Goal: Task Accomplishment & Management: Complete application form

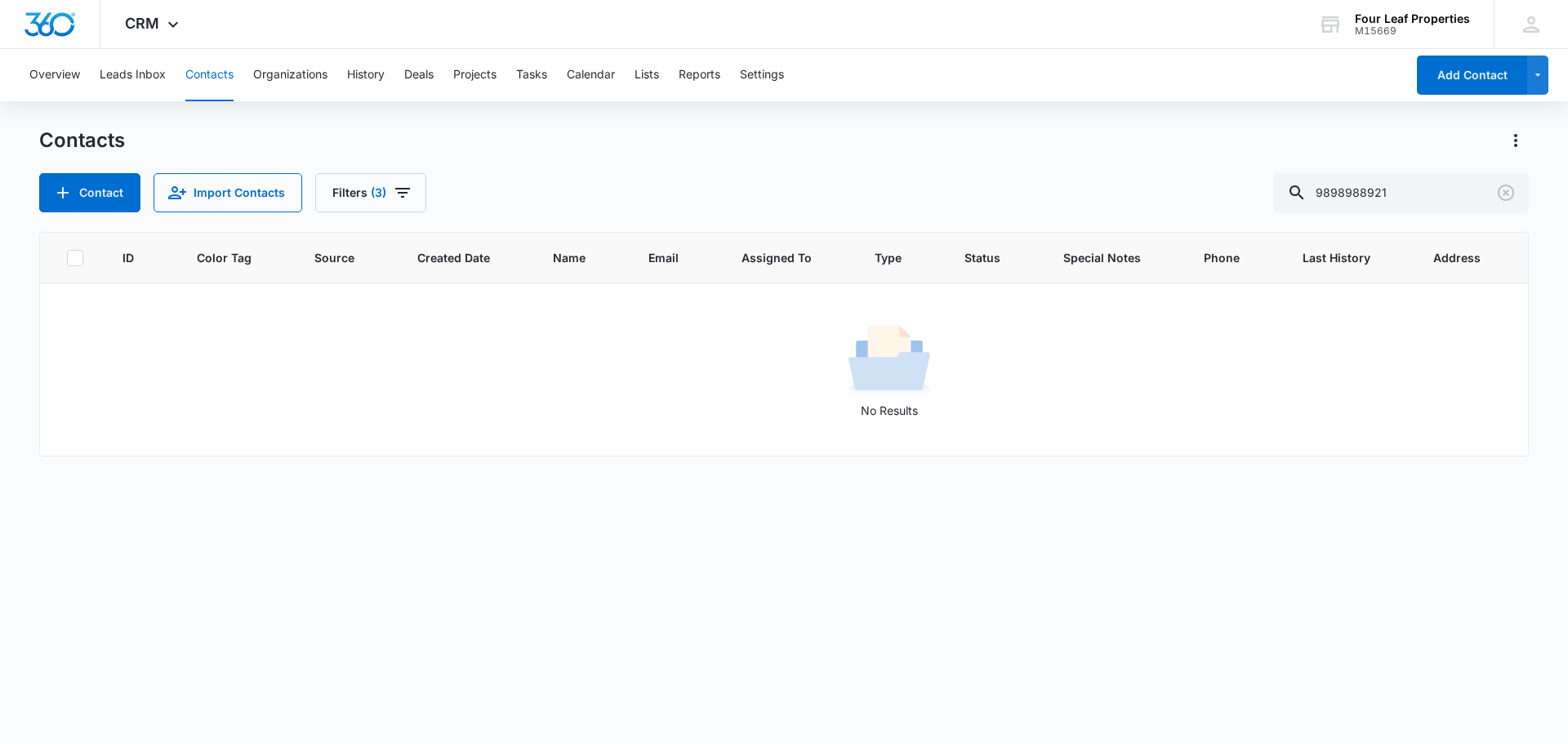
scroll to position [0, 141]
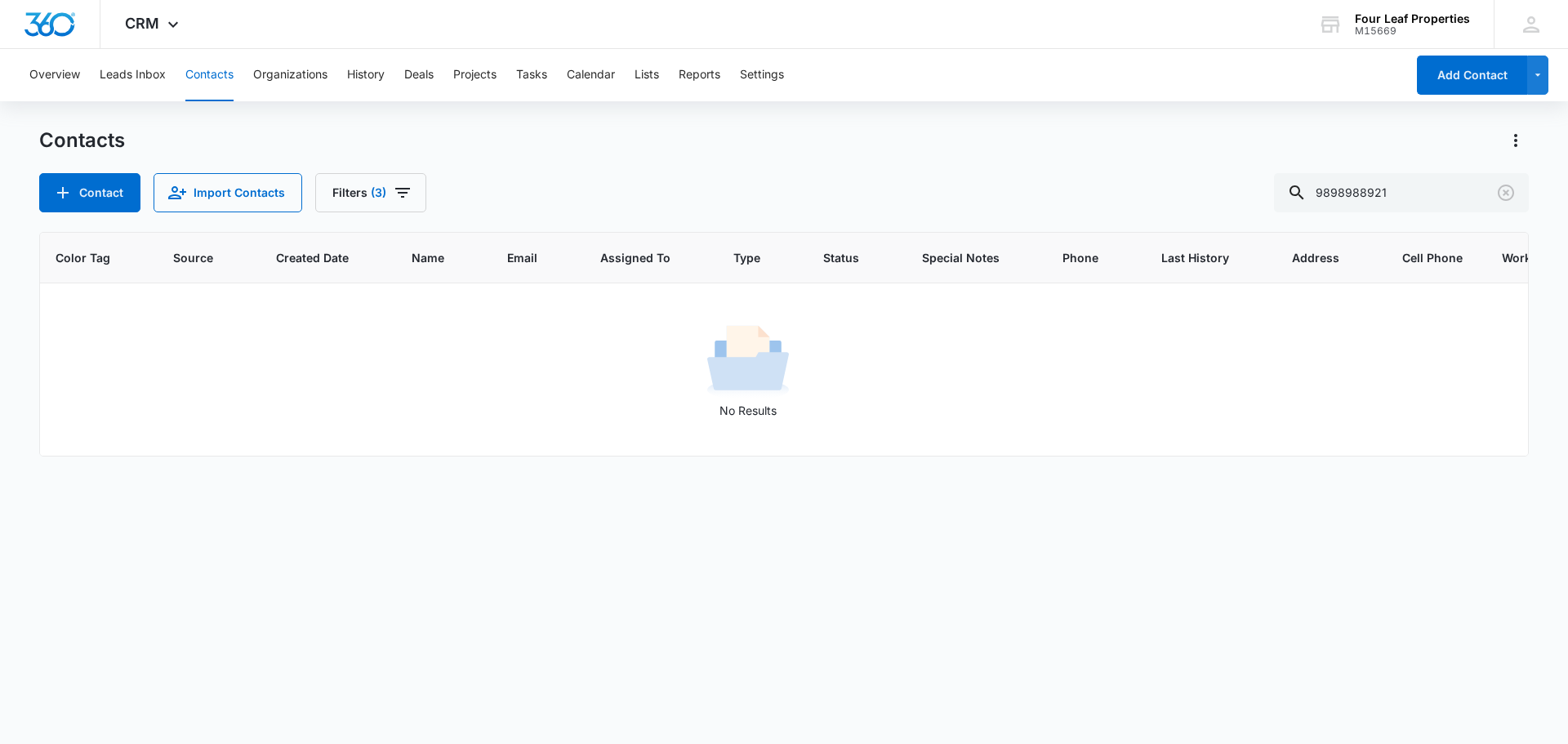
drag, startPoint x: 1417, startPoint y: 196, endPoint x: 1247, endPoint y: 211, distance: 170.7
click at [1247, 211] on div "Contact Import Contacts Filters [PHONE_NUMBER]" at bounding box center [784, 192] width 1490 height 39
drag, startPoint x: 1379, startPoint y: 191, endPoint x: 1228, endPoint y: 196, distance: 151.1
click at [1246, 193] on div "Contact Import Contacts Filters [PHONE_NUMBER]" at bounding box center [784, 192] width 1490 height 39
type input "0"
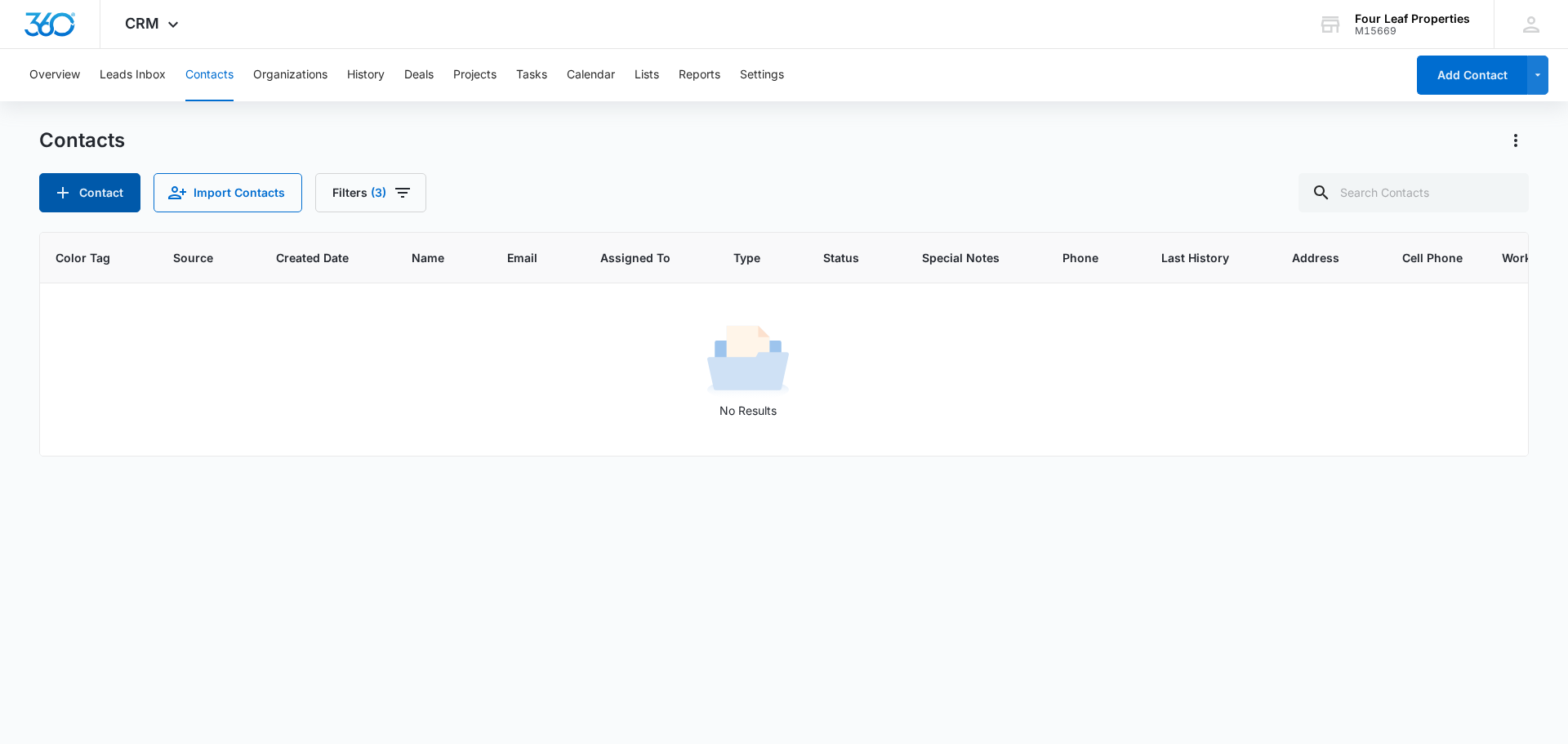
click at [93, 193] on button "Contact" at bounding box center [89, 192] width 101 height 39
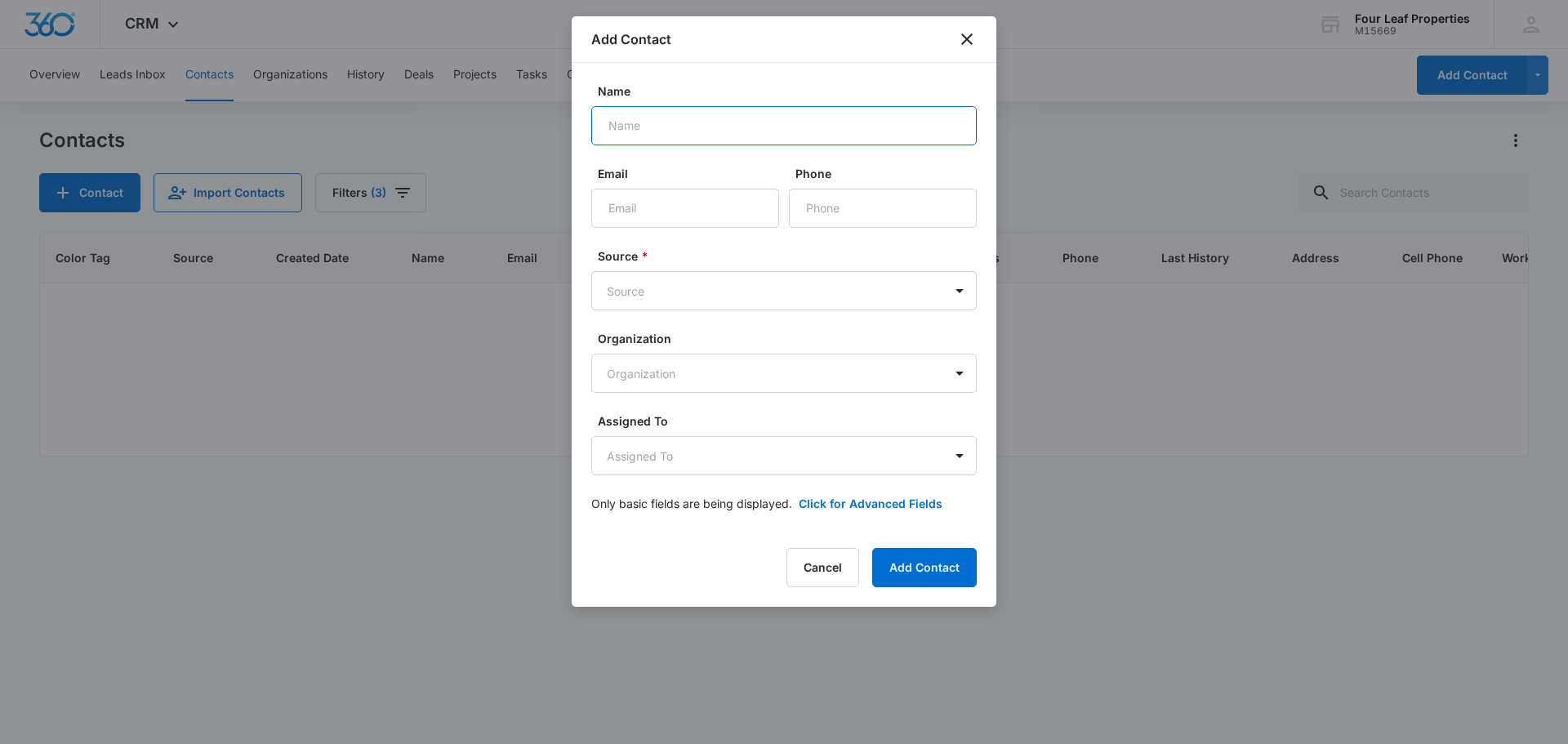
click at [717, 130] on input "Name" at bounding box center [784, 125] width 386 height 39
type input "Kaylinne [PERSON_NAME]"
click at [872, 548] on button "Add Contact" at bounding box center [924, 567] width 105 height 39
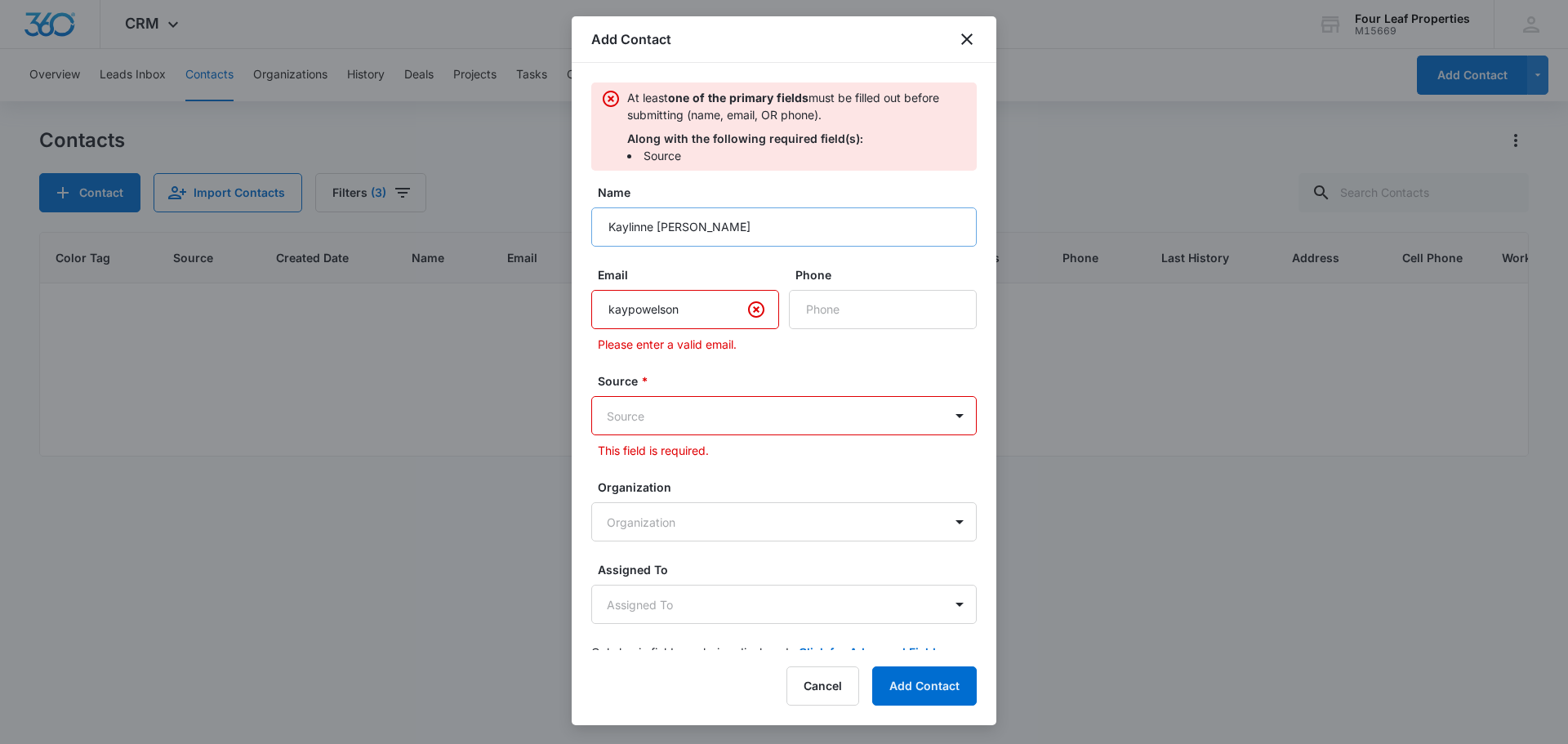
click at [872, 666] on button "Add Contact" at bounding box center [924, 685] width 105 height 39
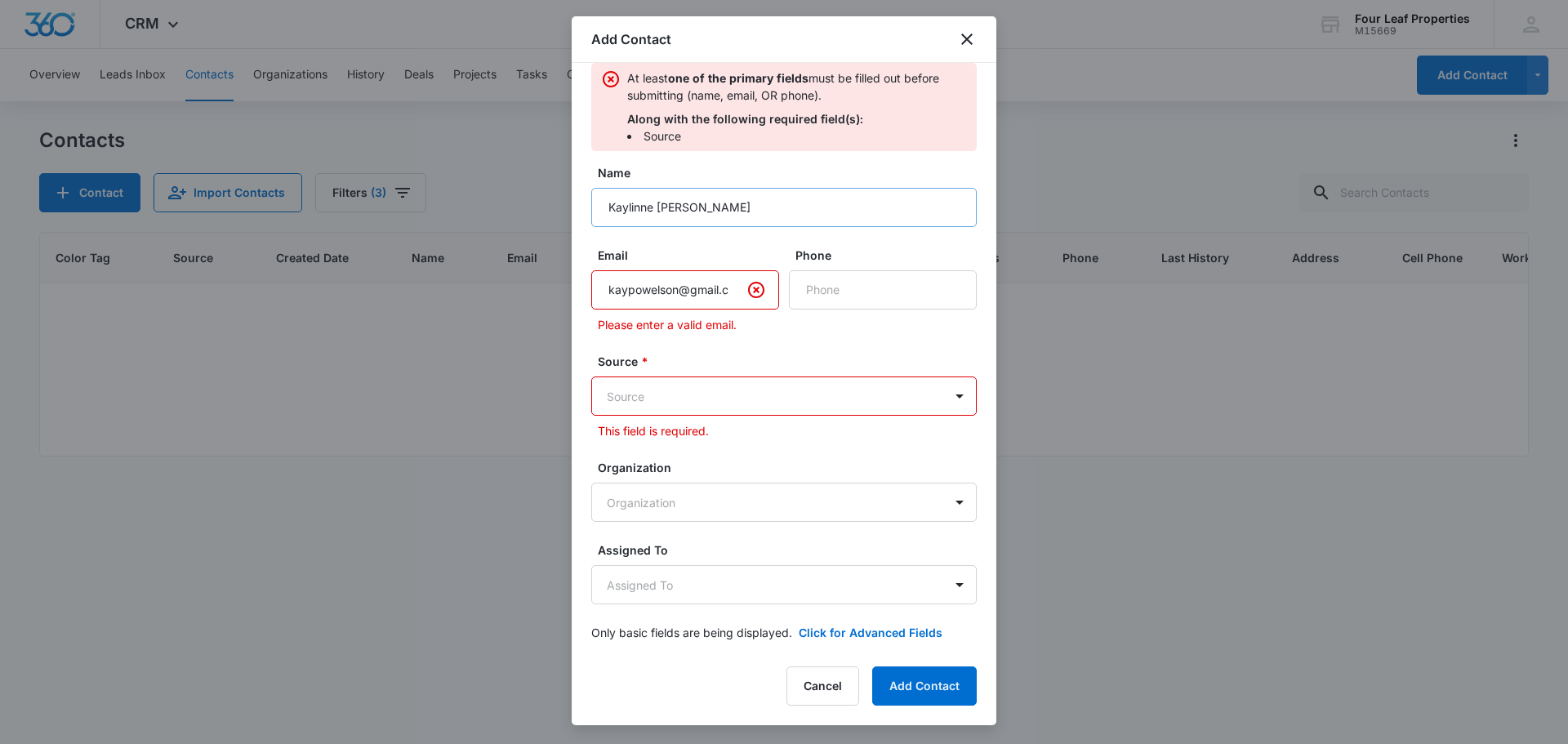
scroll to position [7, 0]
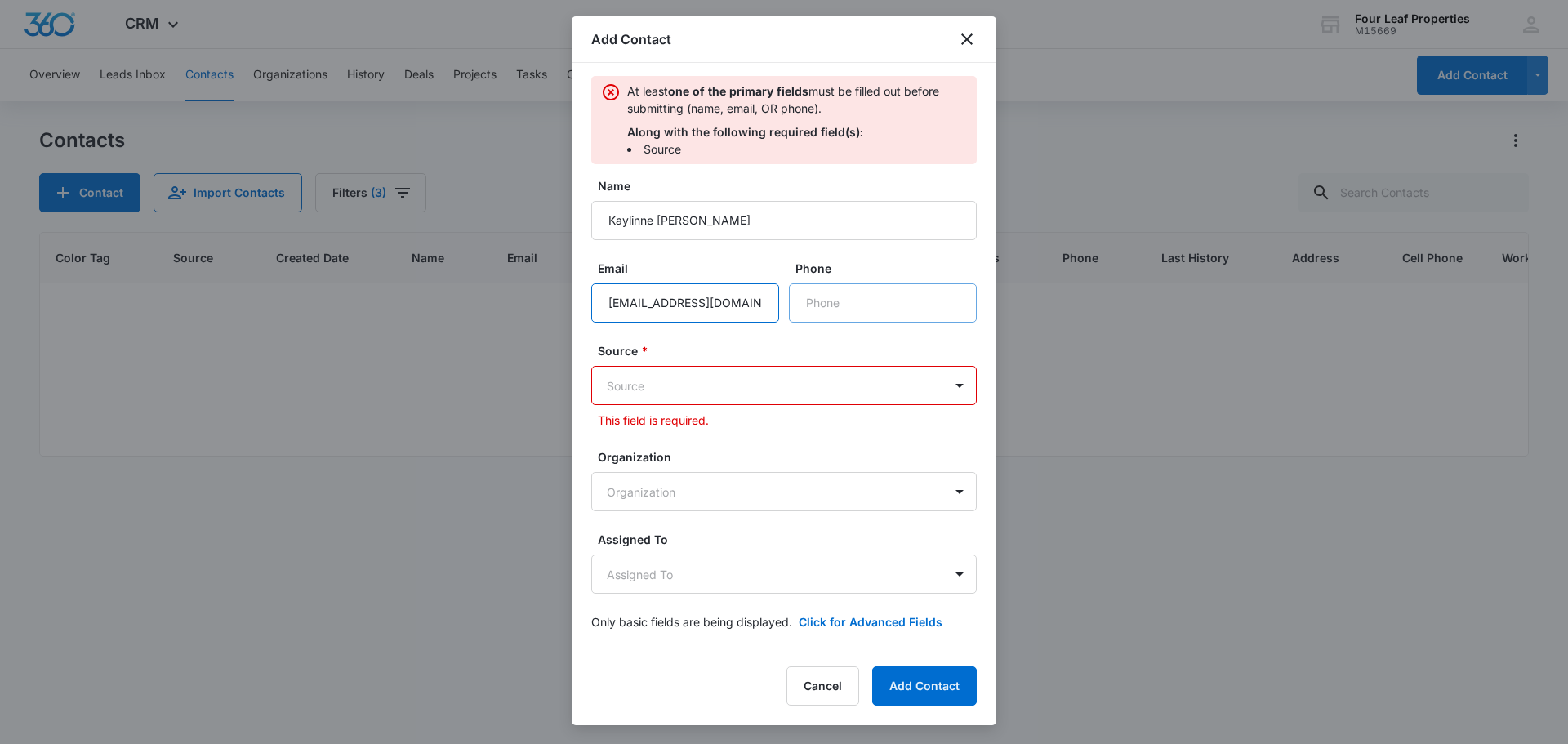
type input "[EMAIL_ADDRESS][DOMAIN_NAME]"
click at [842, 305] on input "Phone" at bounding box center [883, 303] width 188 height 39
type input "[PHONE_NUMBER]"
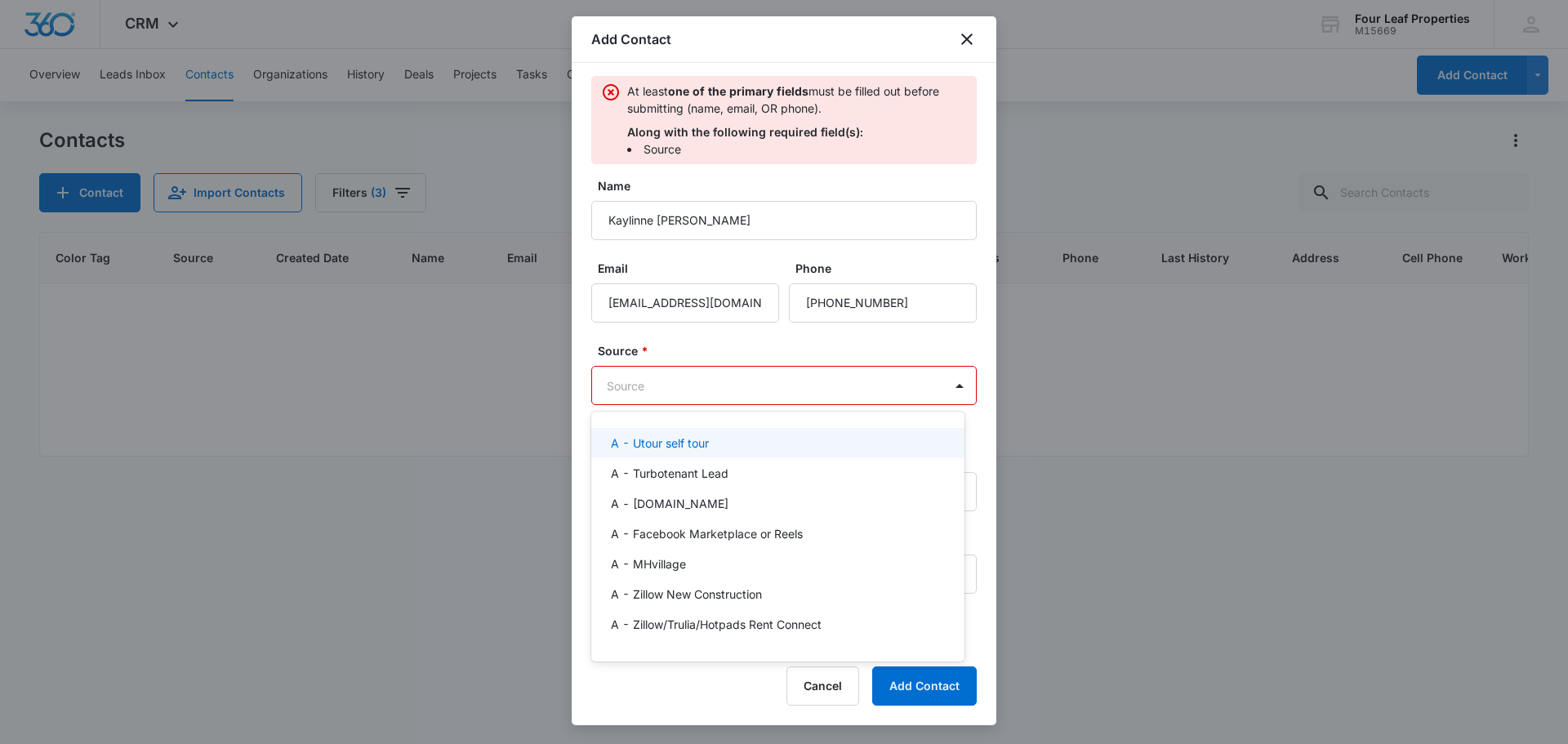
click at [792, 385] on body "CRM Apps Reputation Websites Forms CRM Email Social Shop Payments POS Content A…" at bounding box center [784, 372] width 1568 height 744
type input "wa"
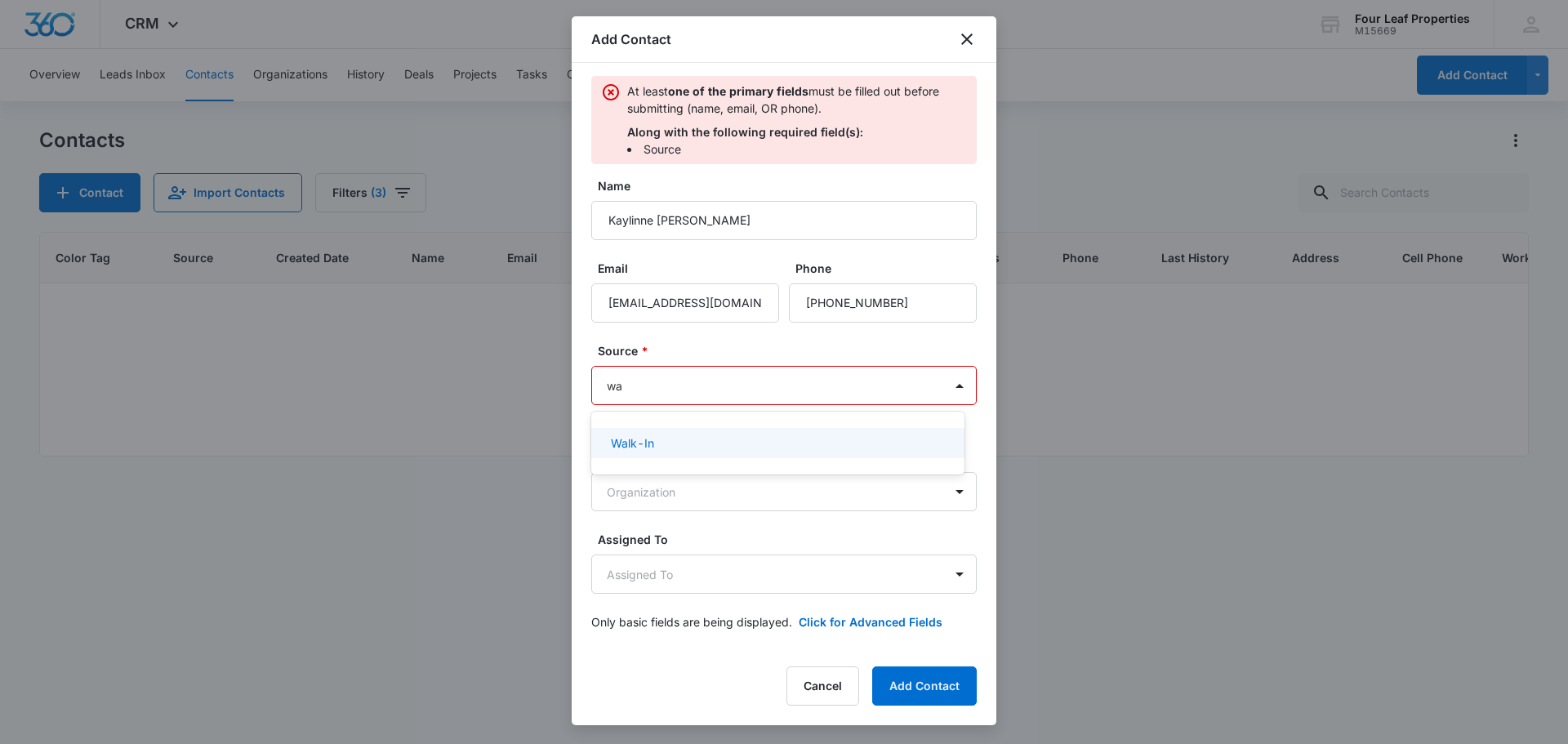
click at [705, 445] on div "Walk-In" at bounding box center [776, 443] width 331 height 17
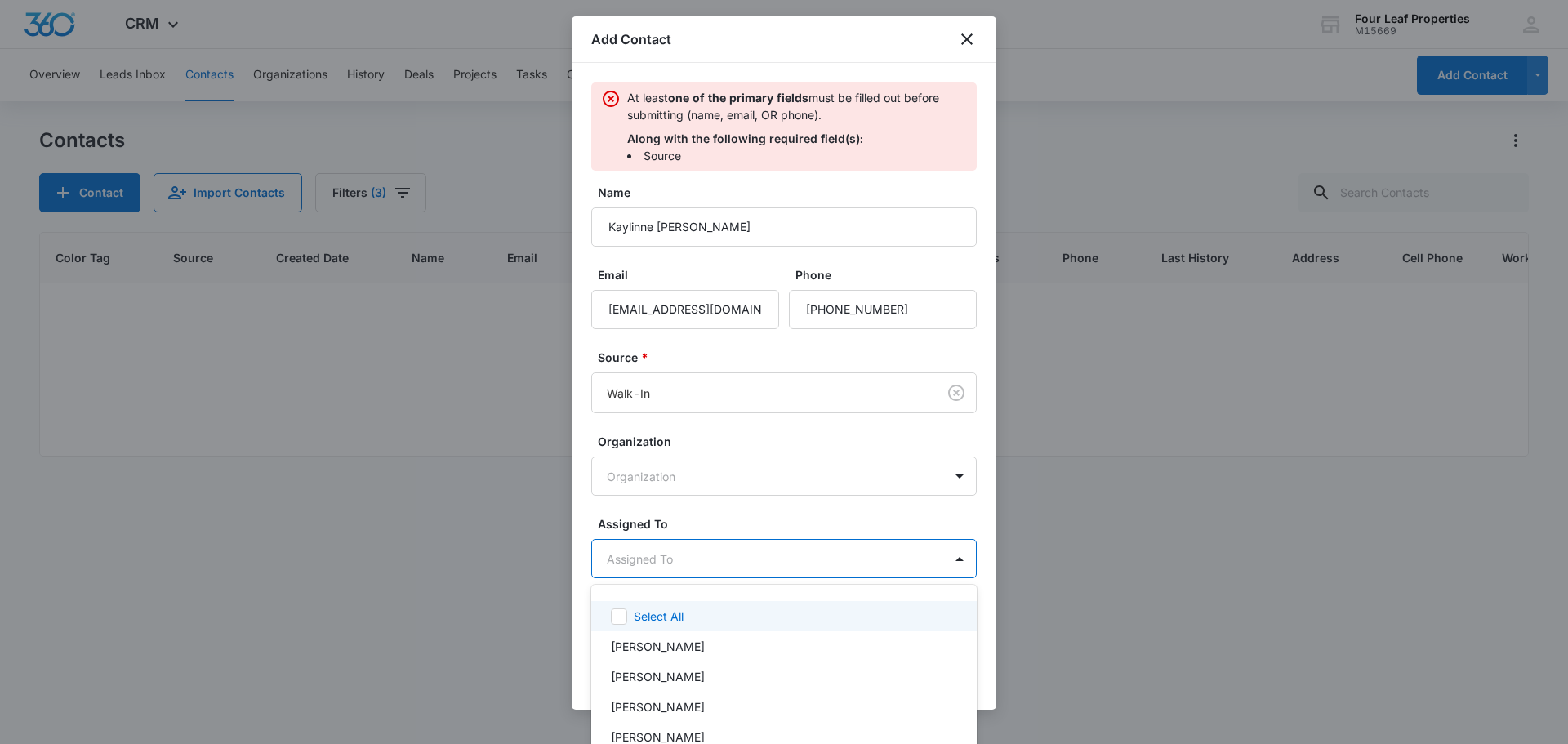
click at [736, 561] on body "CRM Apps Reputation Websites Forms CRM Email Social Shop Payments POS Content A…" at bounding box center [784, 372] width 1568 height 744
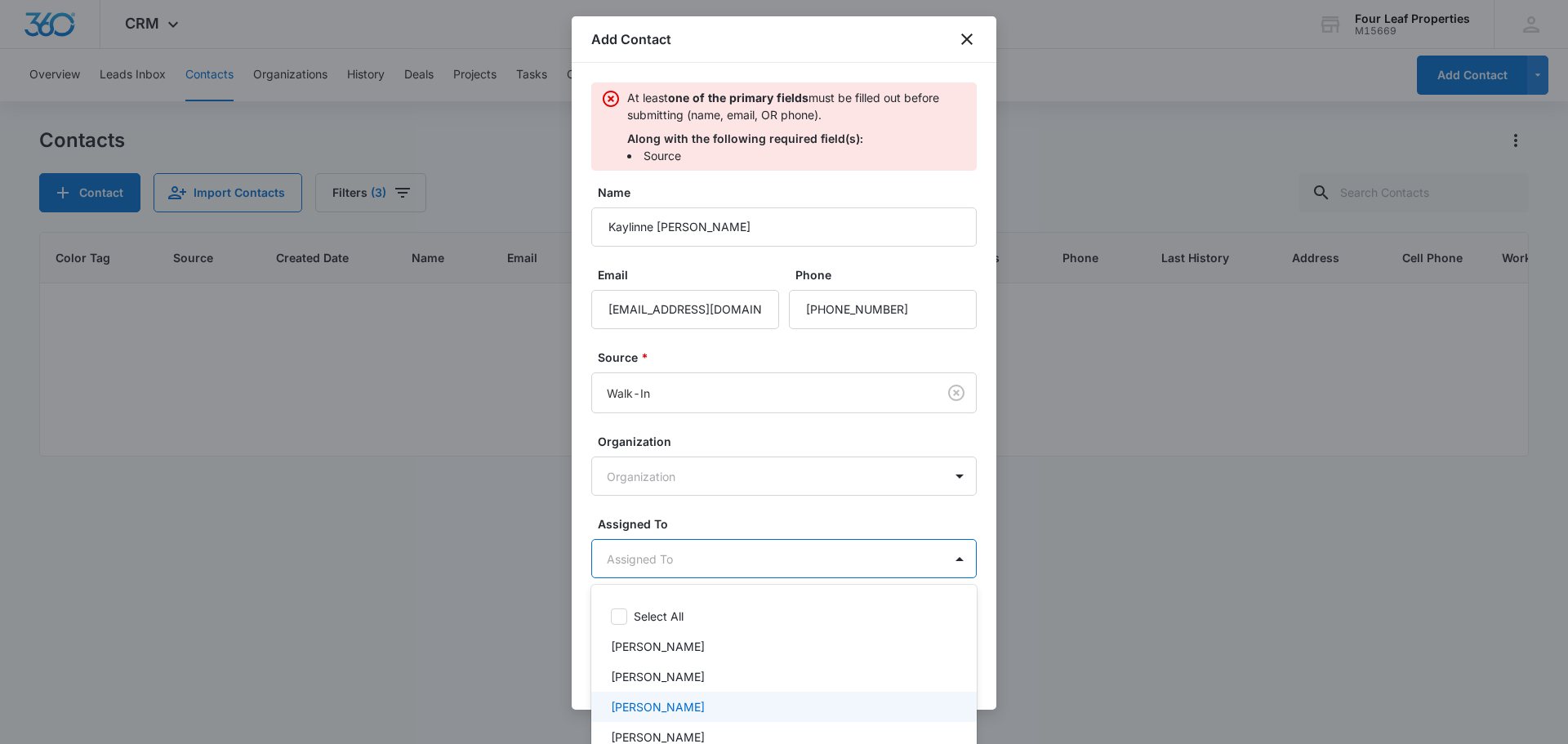
click at [723, 706] on div "[PERSON_NAME]" at bounding box center [782, 707] width 343 height 17
click at [757, 510] on div at bounding box center [784, 372] width 1568 height 744
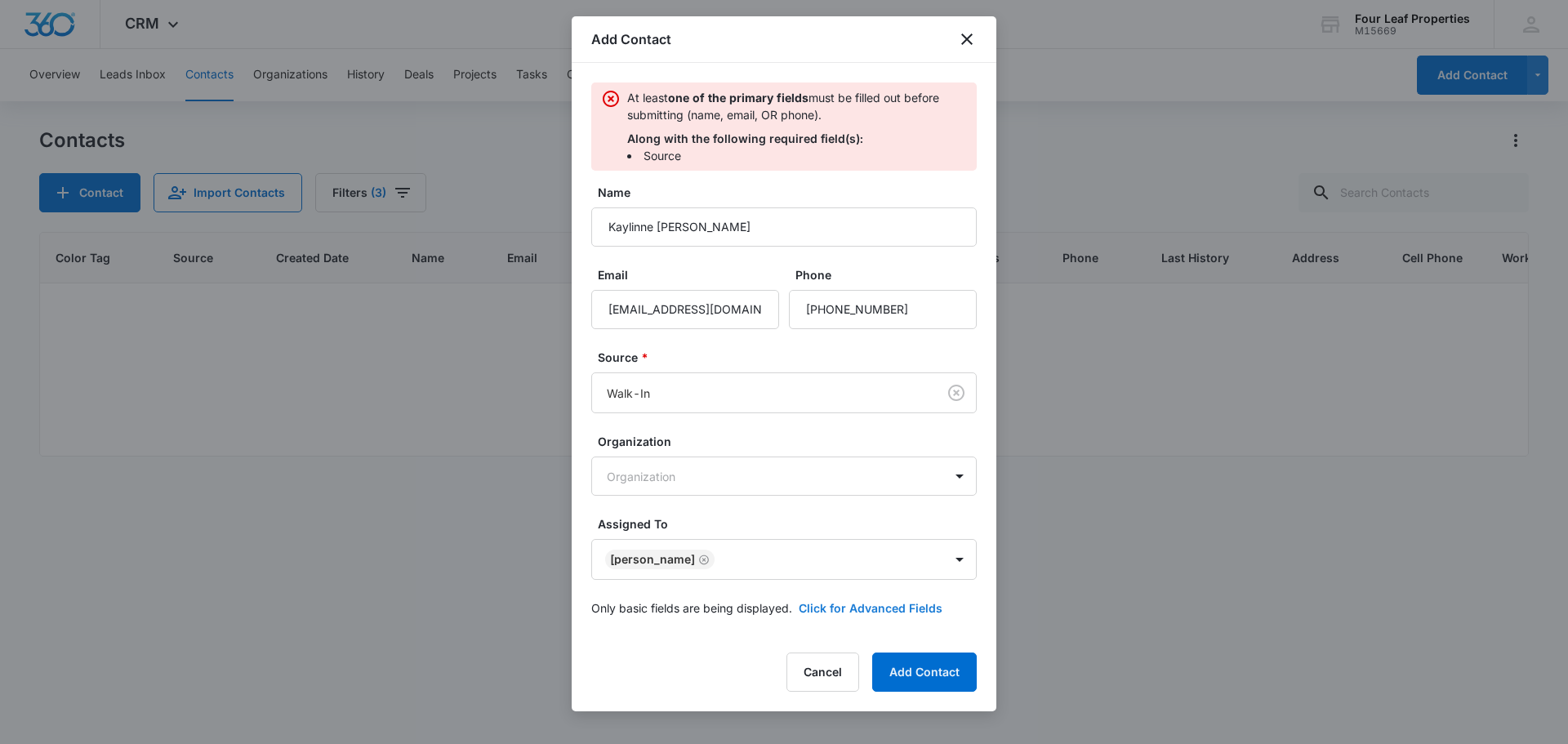
click at [878, 612] on button "Click for Advanced Fields" at bounding box center [871, 608] width 144 height 17
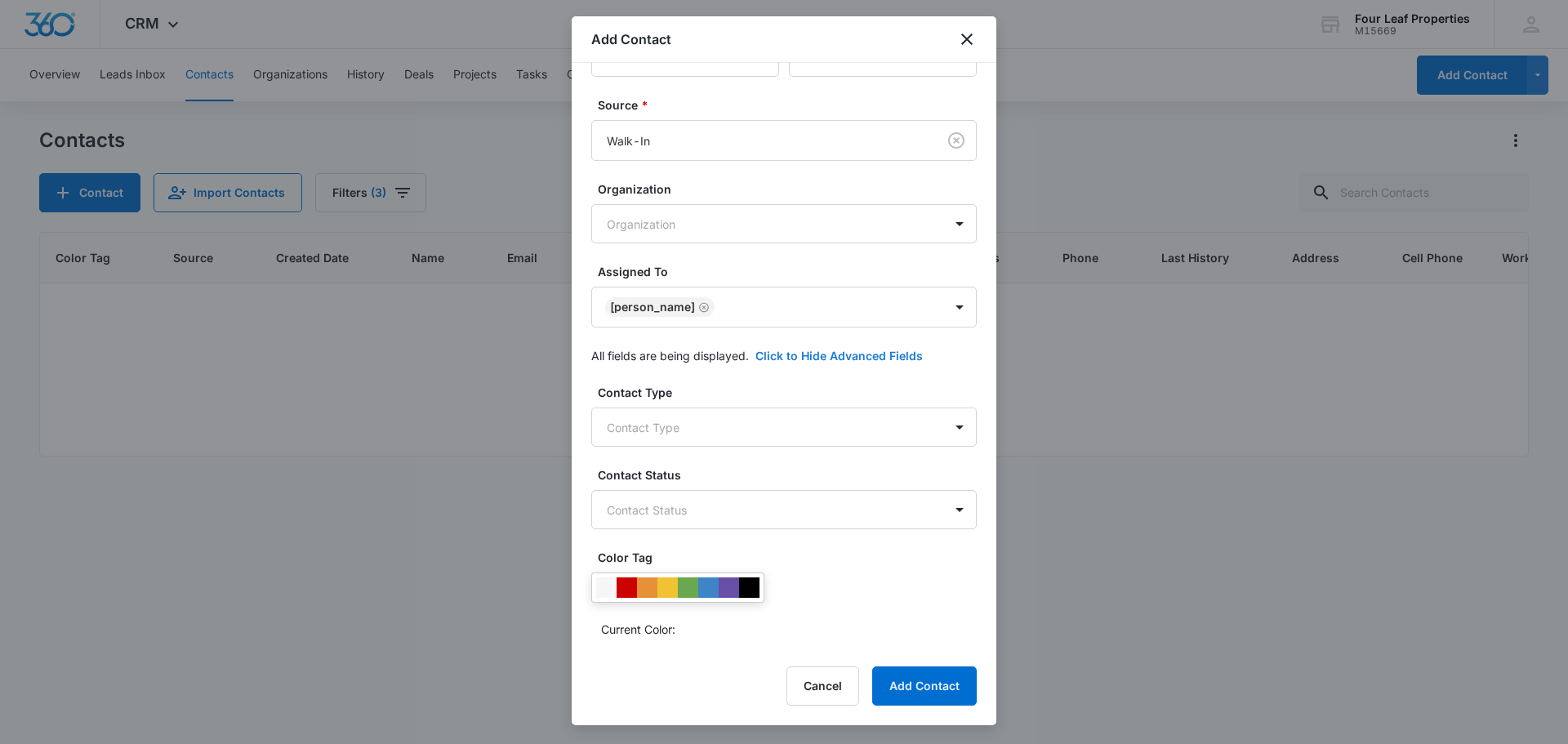
scroll to position [327, 0]
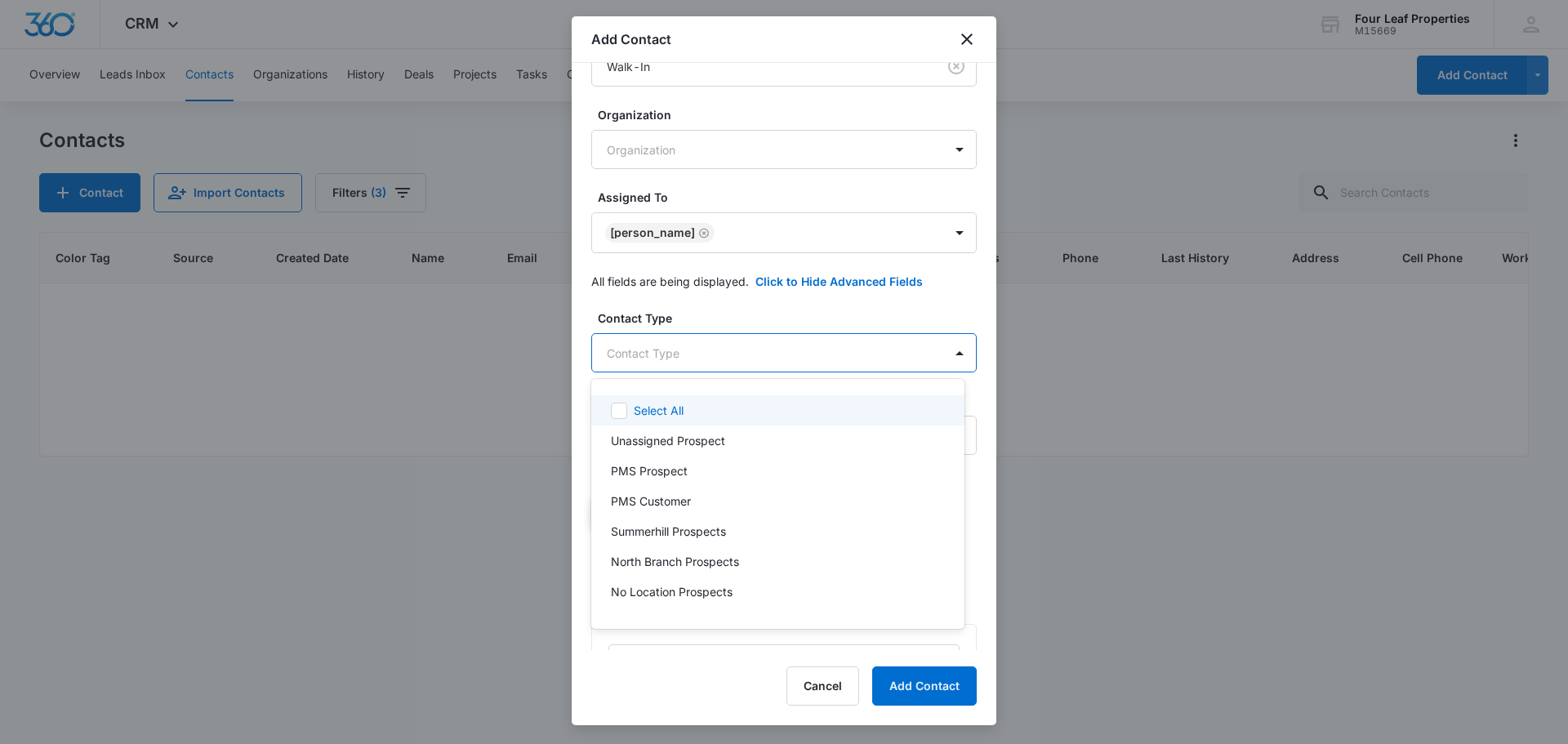
click at [692, 348] on body "CRM Apps Reputation Websites Forms CRM Email Social Shop Payments POS Content A…" at bounding box center [784, 372] width 1568 height 744
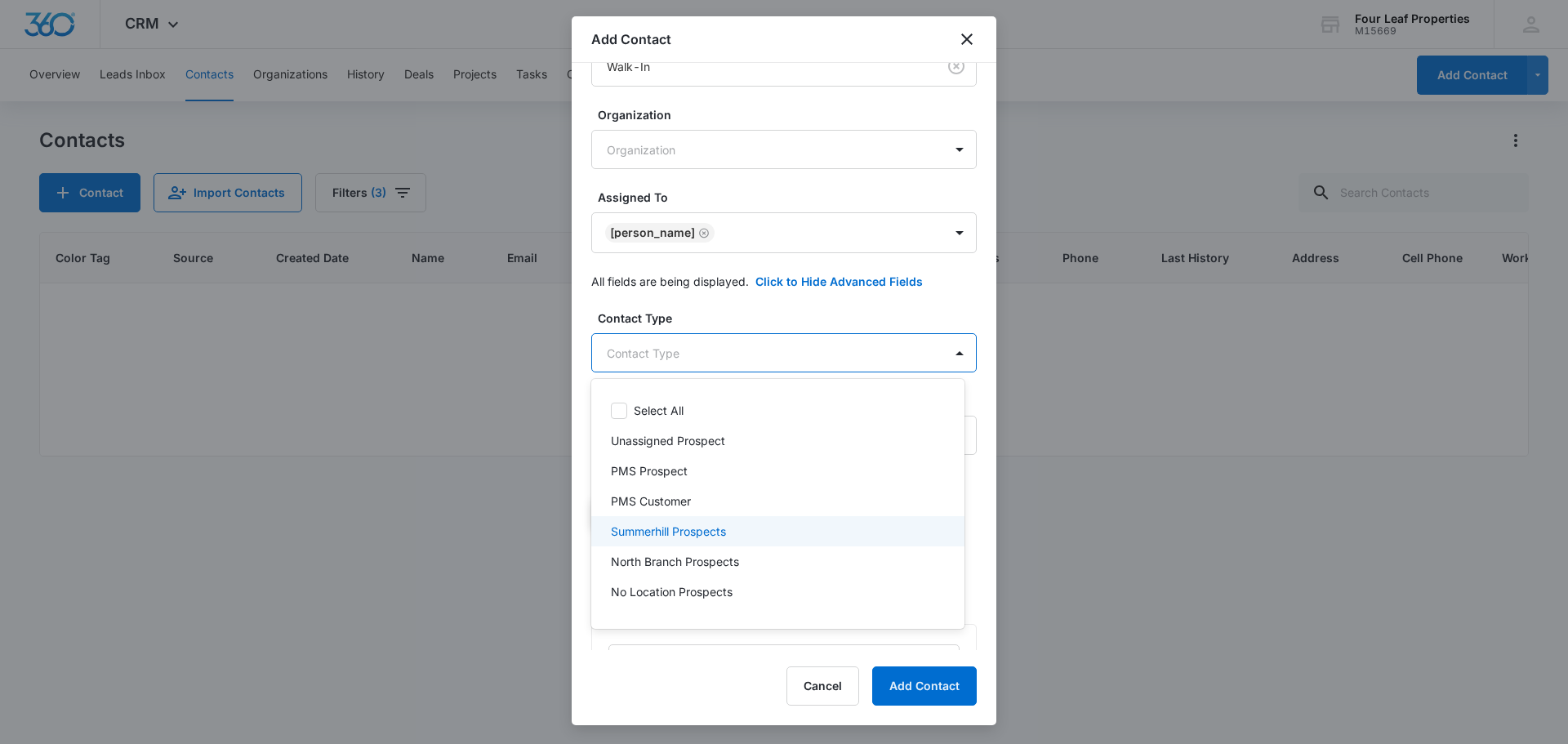
click at [701, 533] on p "Summerhill Prospects" at bounding box center [668, 531] width 115 height 17
click at [783, 331] on div at bounding box center [784, 372] width 1568 height 744
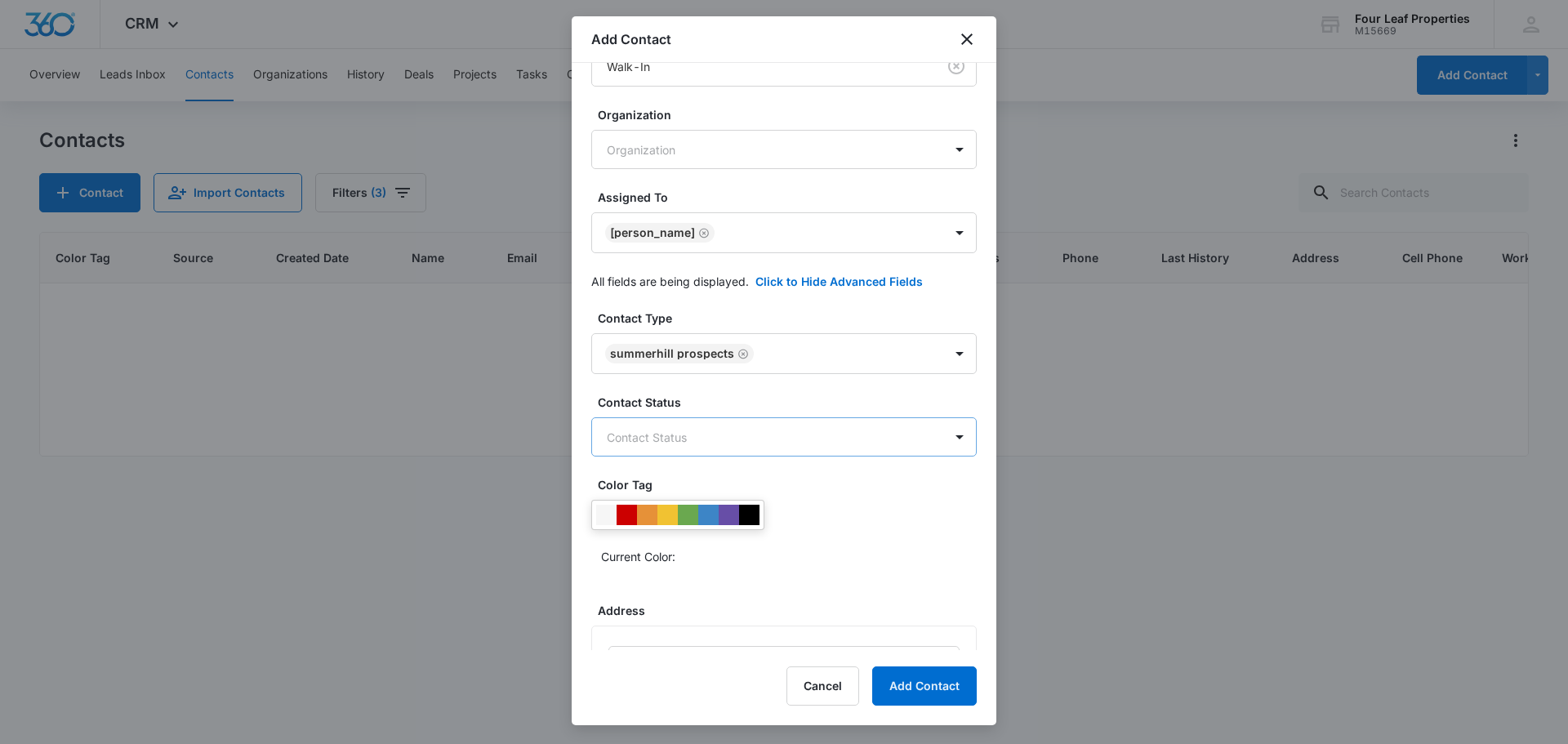
click at [777, 425] on body "CRM Apps Reputation Websites Forms CRM Email Social Shop Payments POS Content A…" at bounding box center [784, 372] width 1568 height 744
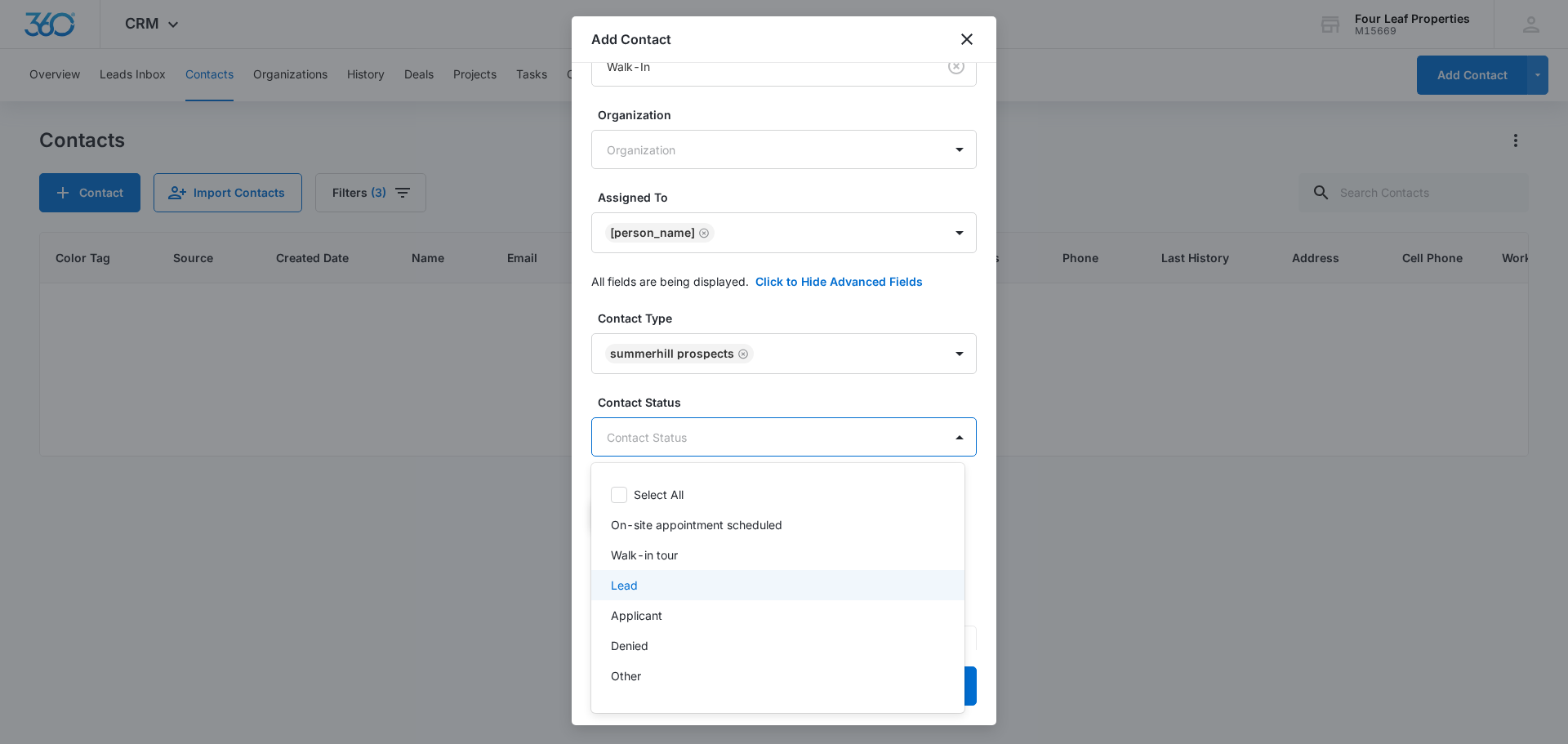
click at [741, 582] on div "Lead" at bounding box center [776, 585] width 331 height 17
click at [749, 422] on div at bounding box center [784, 372] width 1568 height 744
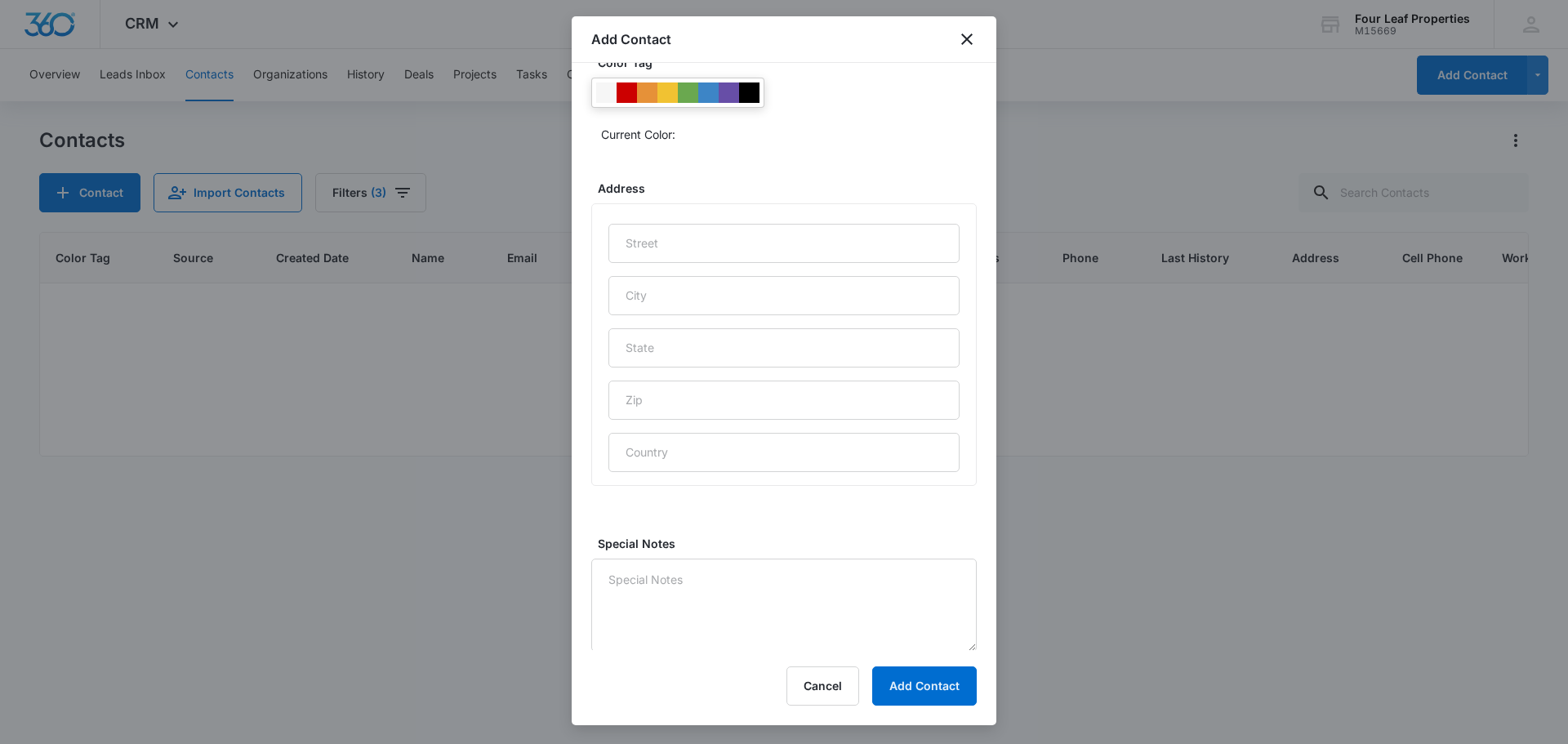
scroll to position [752, 0]
click at [720, 568] on textarea "Special Notes" at bounding box center [784, 604] width 386 height 93
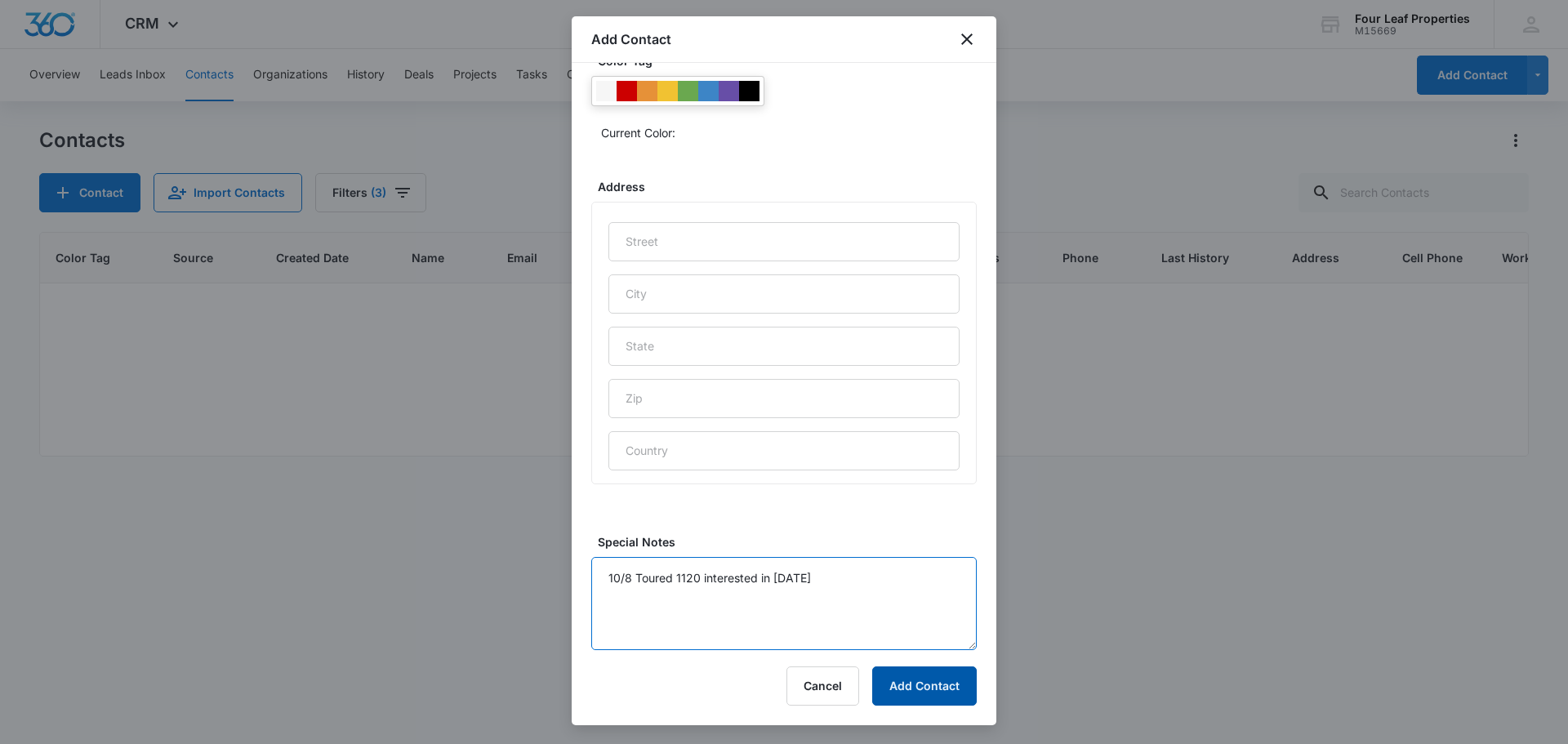
type textarea "10/8 Toured 1120 interested in [DATE]"
click at [932, 692] on button "Add Contact" at bounding box center [924, 685] width 105 height 39
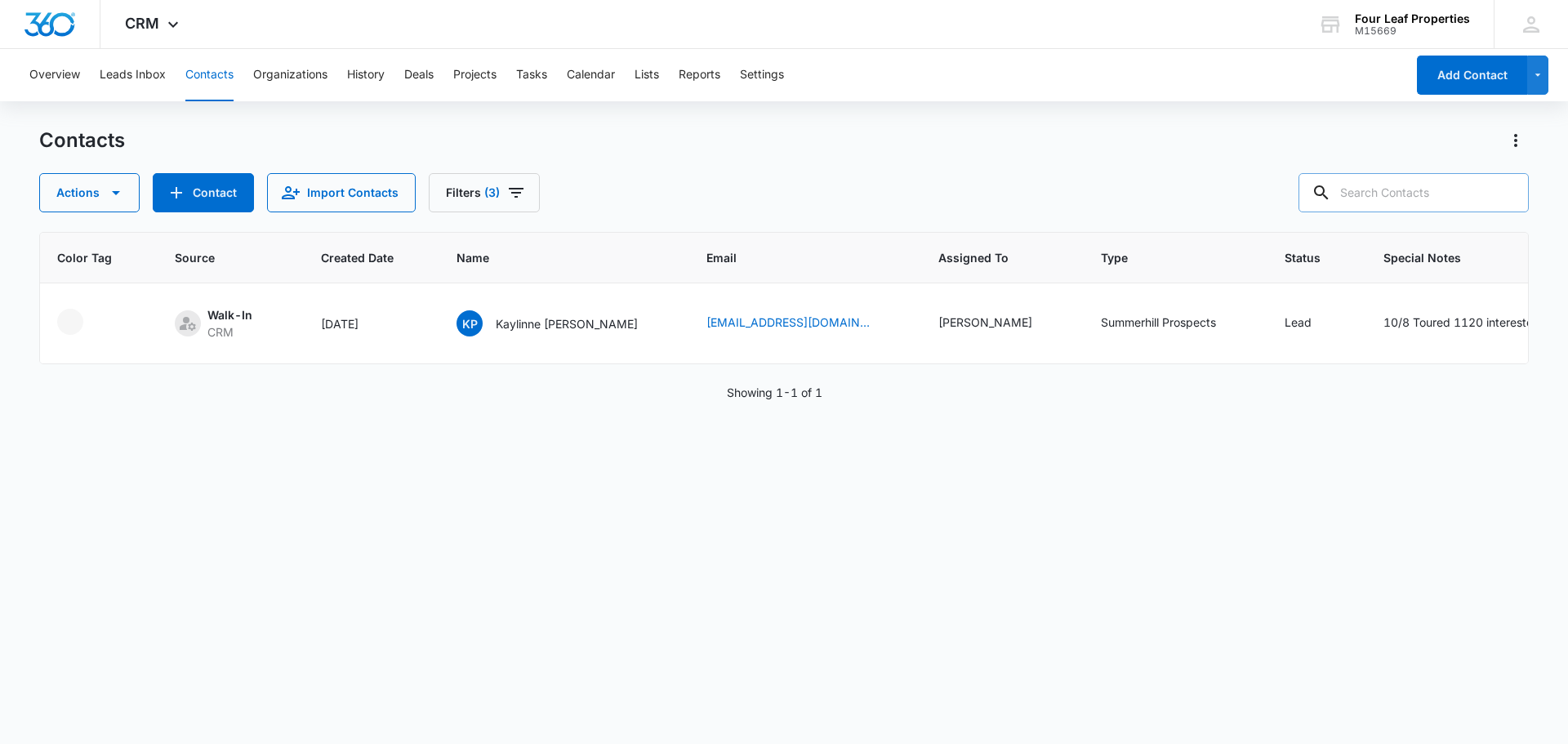
click at [1375, 197] on input "text" at bounding box center [1414, 192] width 230 height 39
type input "keelyn"
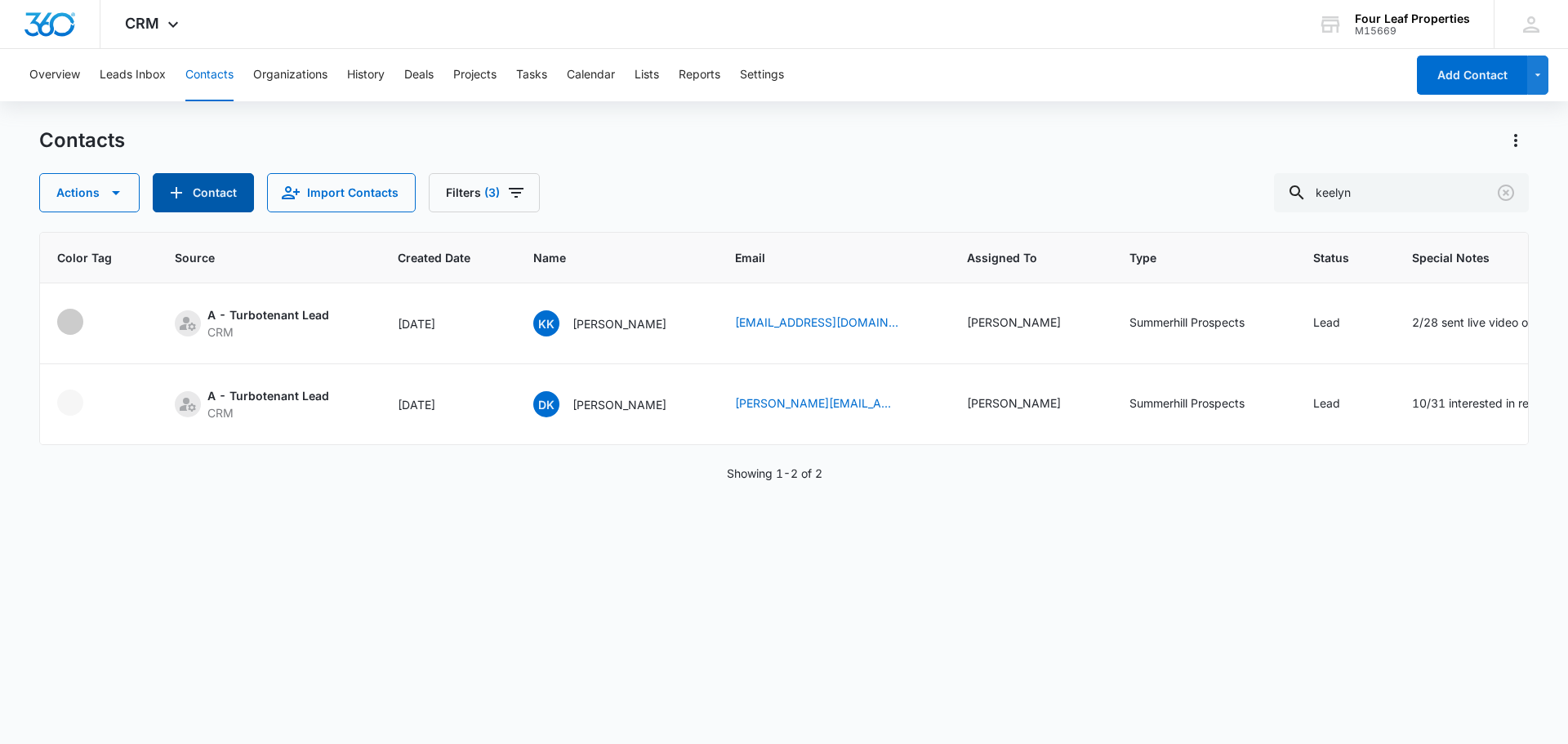
click at [216, 184] on button "Contact" at bounding box center [203, 192] width 101 height 39
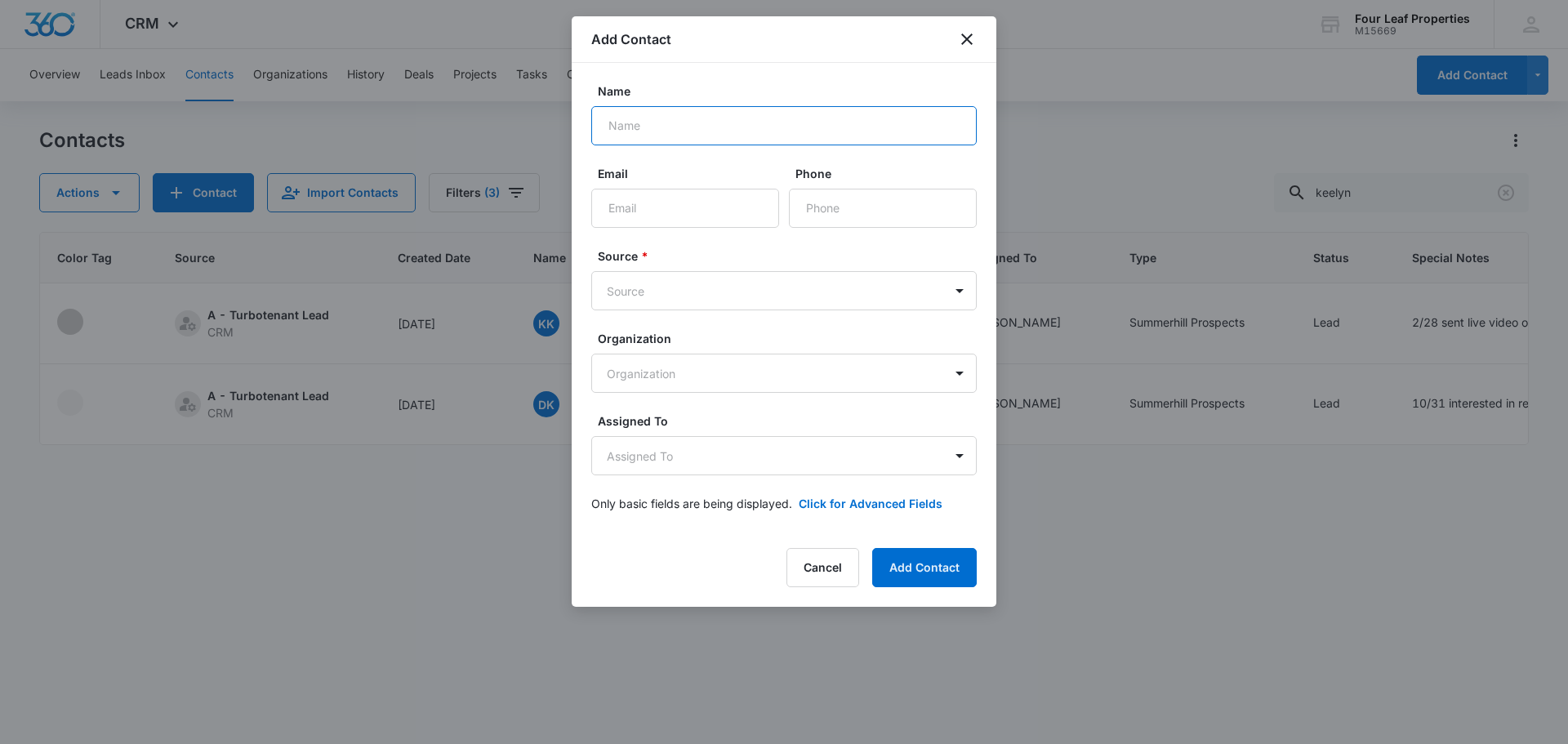
click at [743, 129] on input "Name" at bounding box center [784, 125] width 386 height 39
type input "[PERSON_NAME]"
click at [698, 195] on input "Email" at bounding box center [684, 208] width 188 height 39
paste input "[EMAIL_ADDRESS][DOMAIN_NAME]"
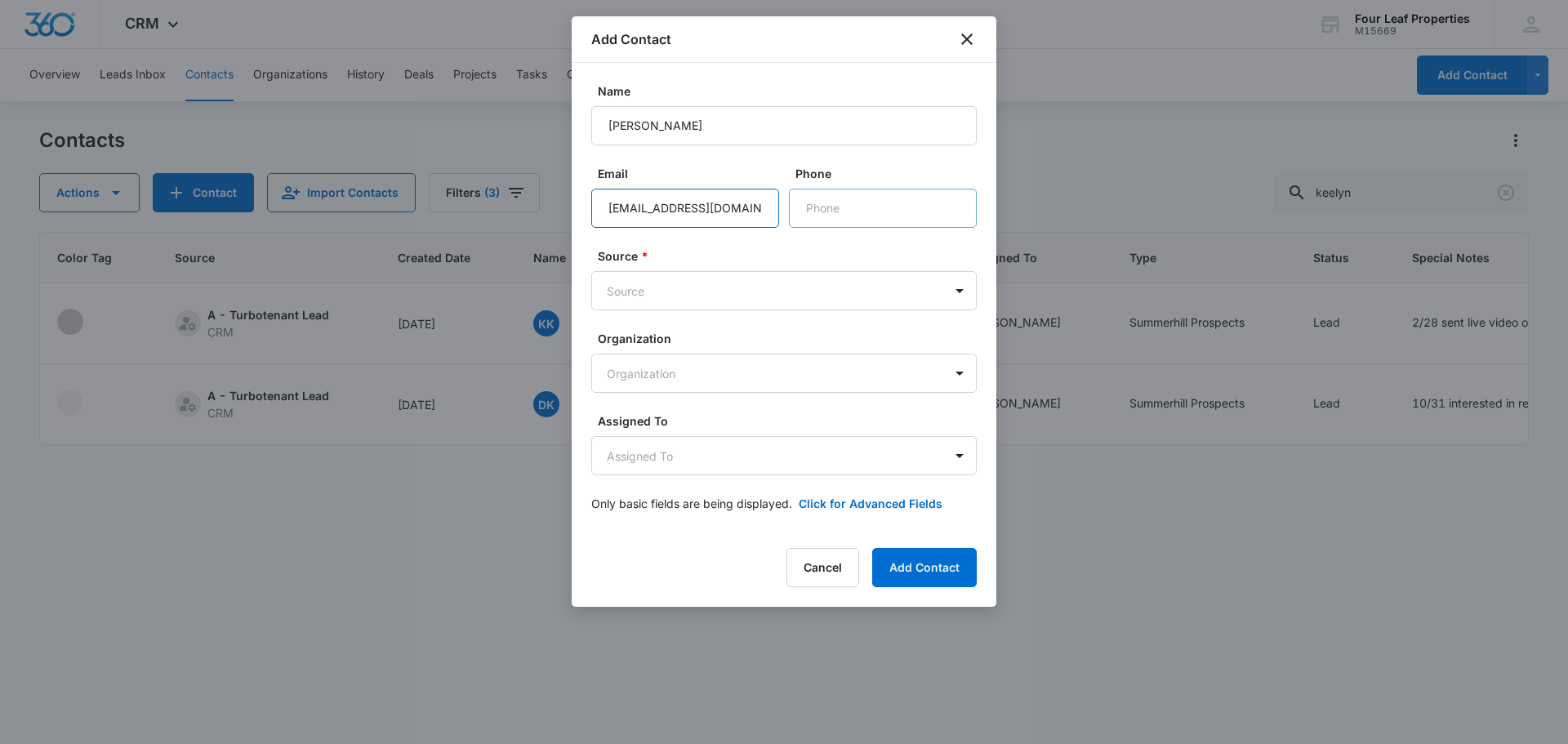
type input "[EMAIL_ADDRESS][DOMAIN_NAME]"
click at [830, 208] on input "Phone" at bounding box center [883, 208] width 188 height 39
paste input "[PHONE_NUMBER]"
type input "[PHONE_NUMBER]"
click at [664, 296] on body "CRM Apps Reputation Websites Forms CRM Email Social Shop Payments POS Content A…" at bounding box center [784, 372] width 1568 height 744
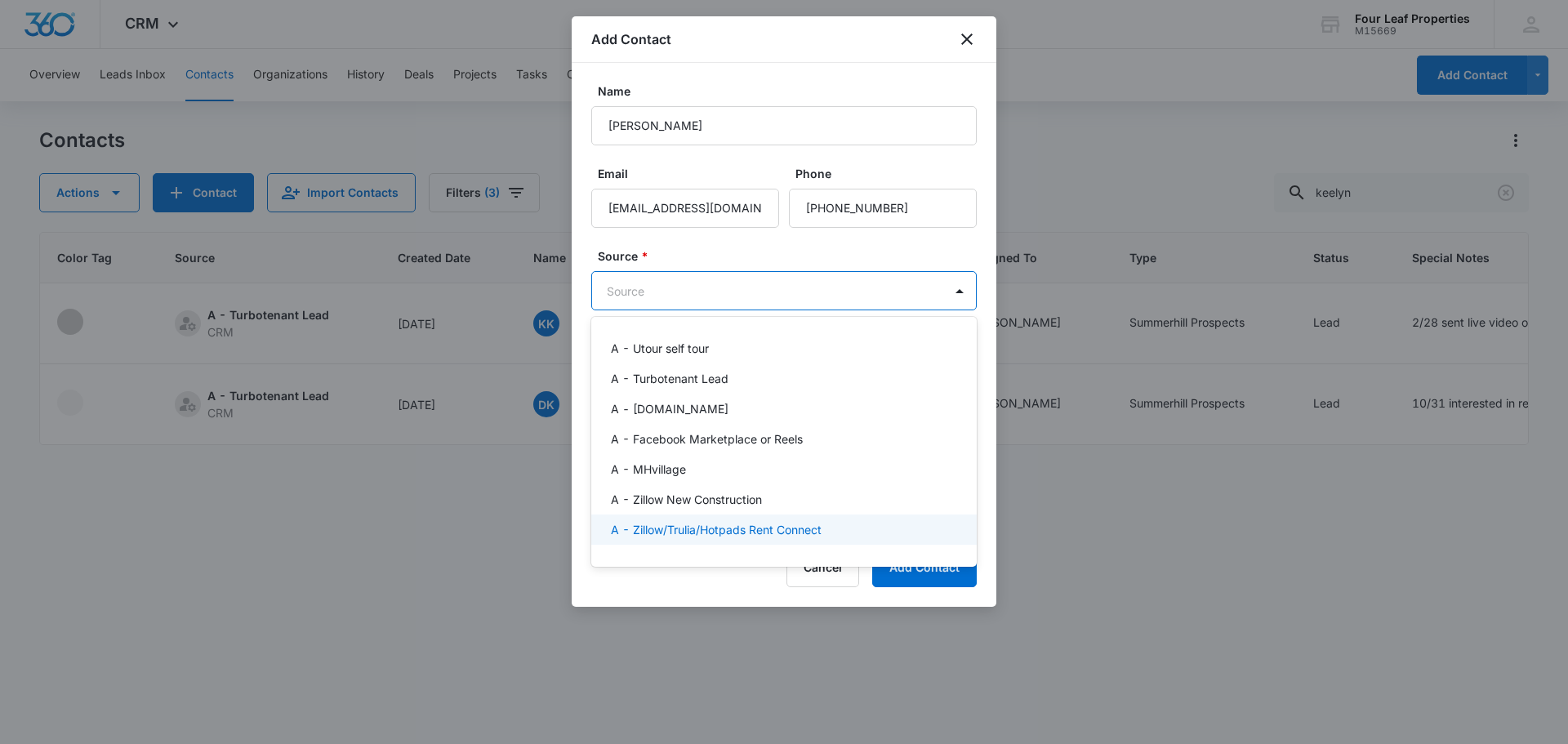
click at [741, 523] on p "A - Zillow/Trulia/Hotpads Rent Connect" at bounding box center [717, 529] width 211 height 17
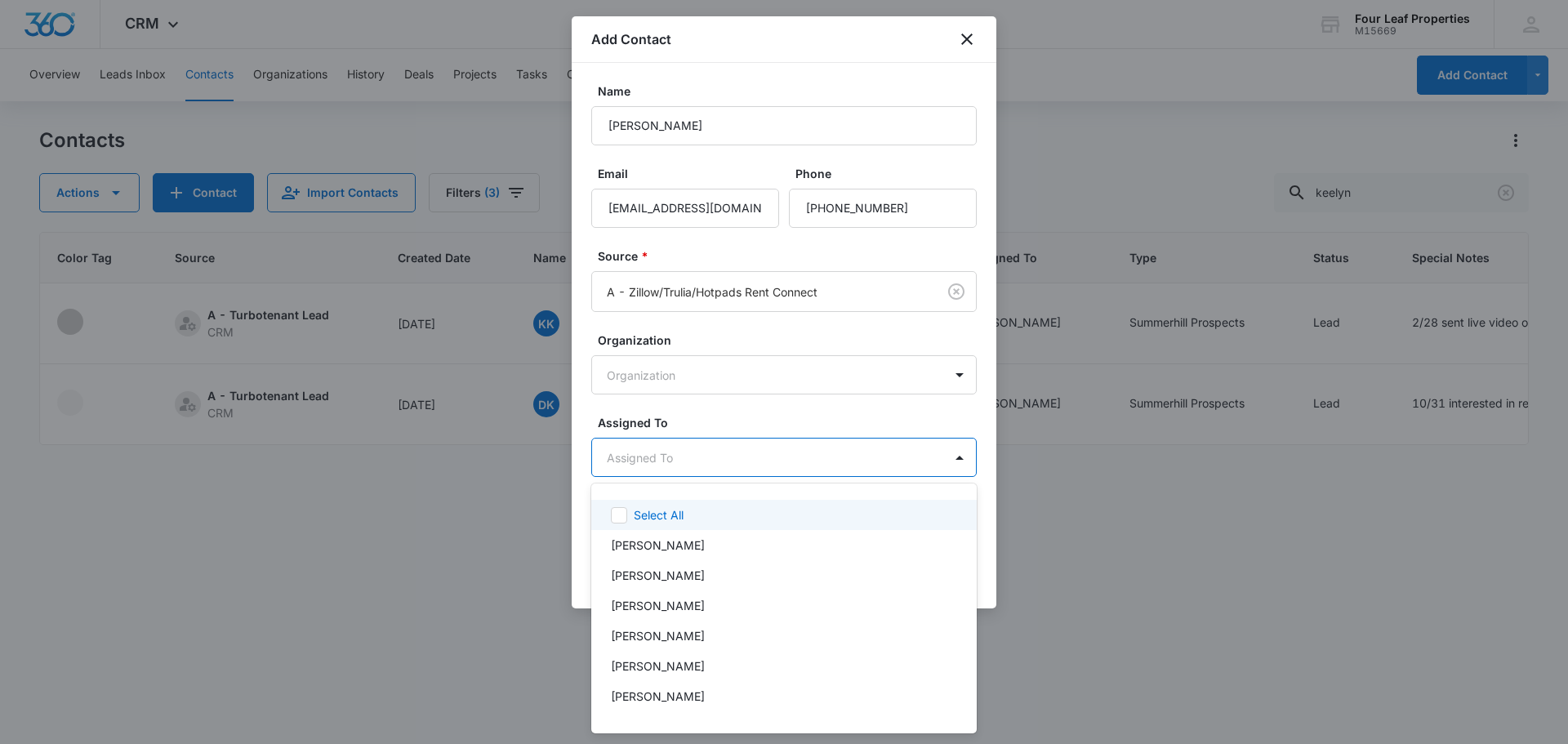
click at [754, 464] on body "CRM Apps Reputation Websites Forms CRM Email Social Shop Payments POS Content A…" at bounding box center [784, 372] width 1568 height 744
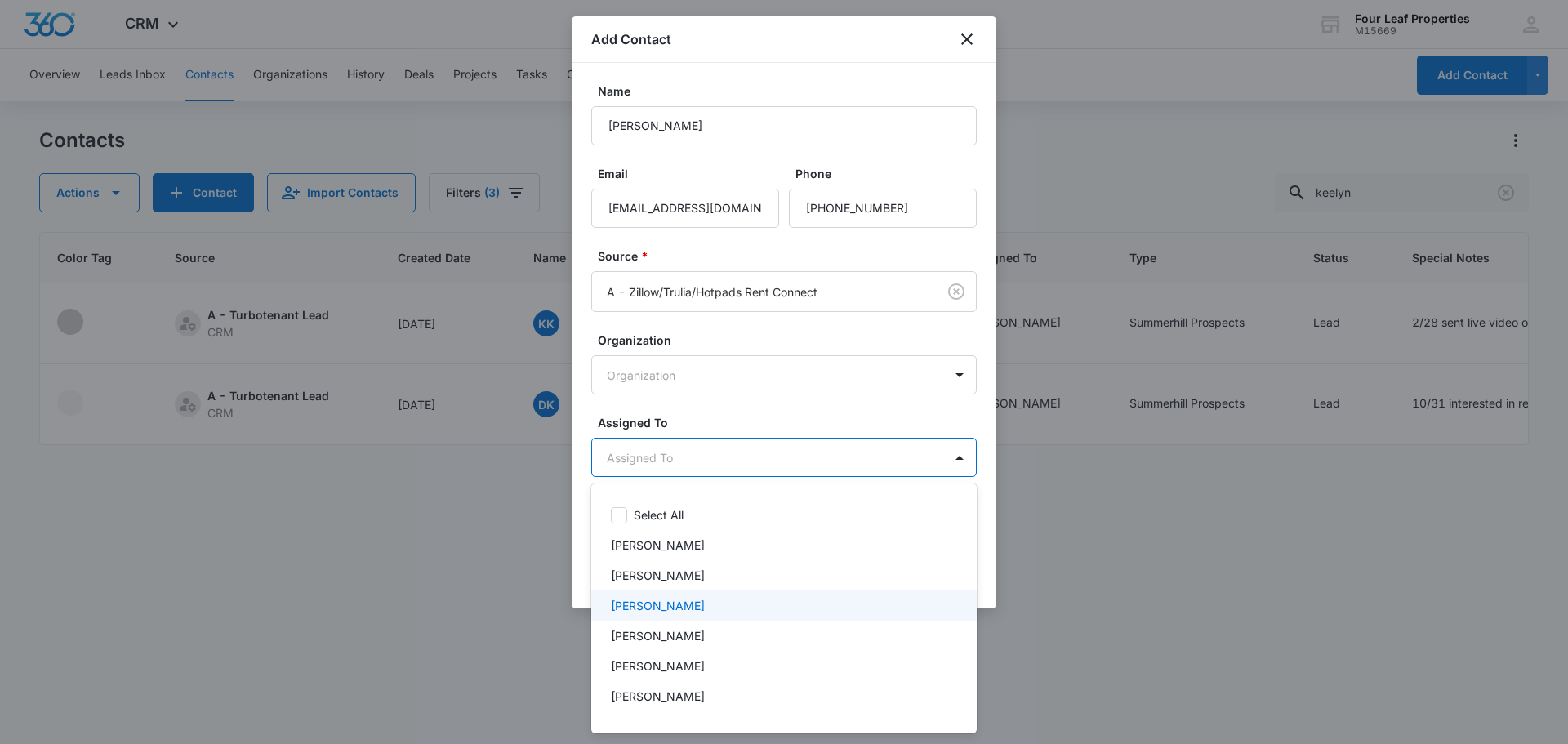
drag, startPoint x: 710, startPoint y: 605, endPoint x: 738, endPoint y: 565, distance: 48.8
click at [705, 604] on p "[PERSON_NAME]" at bounding box center [658, 606] width 94 height 17
click at [774, 372] on div at bounding box center [784, 372] width 1568 height 744
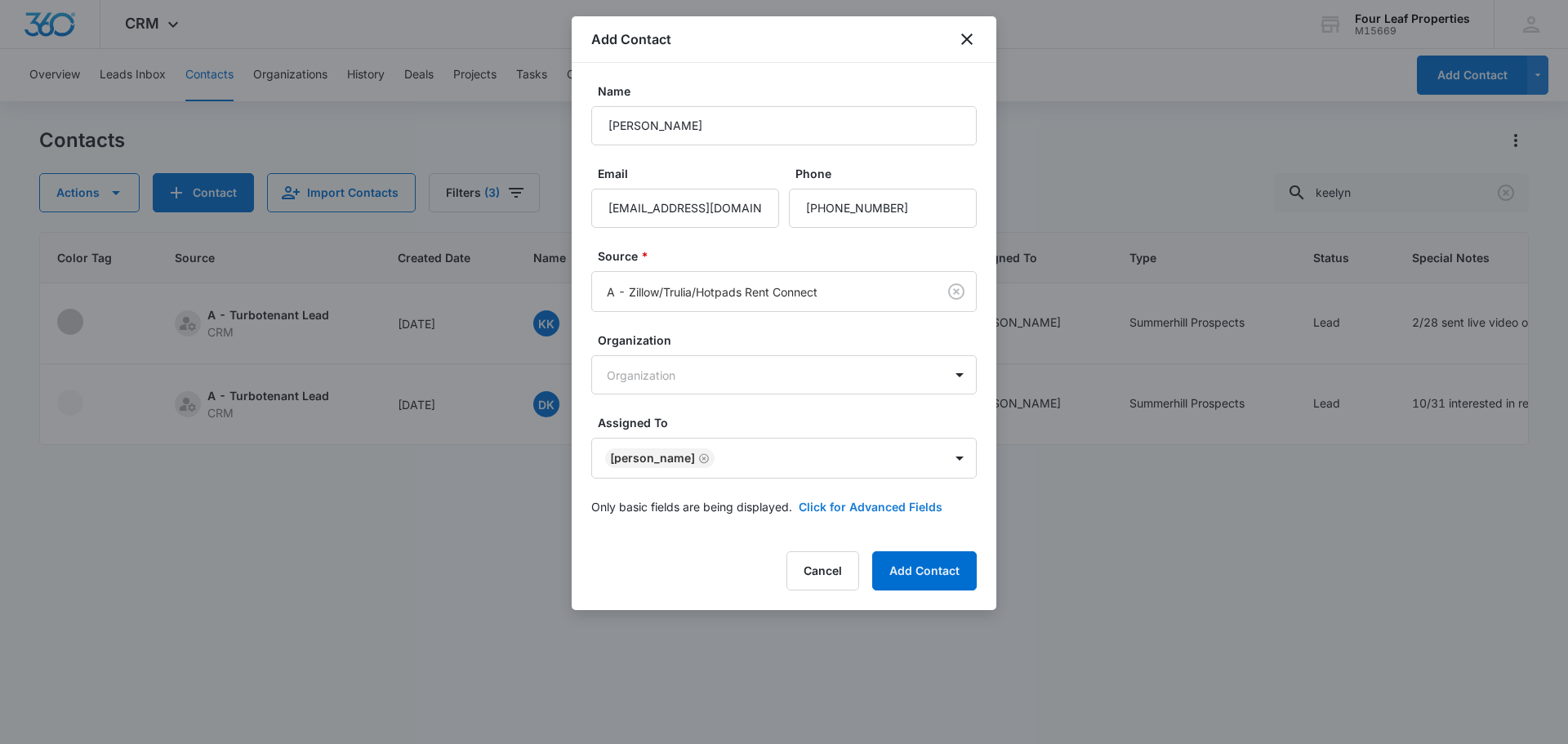
click at [822, 503] on button "Click for Advanced Fields" at bounding box center [871, 507] width 144 height 17
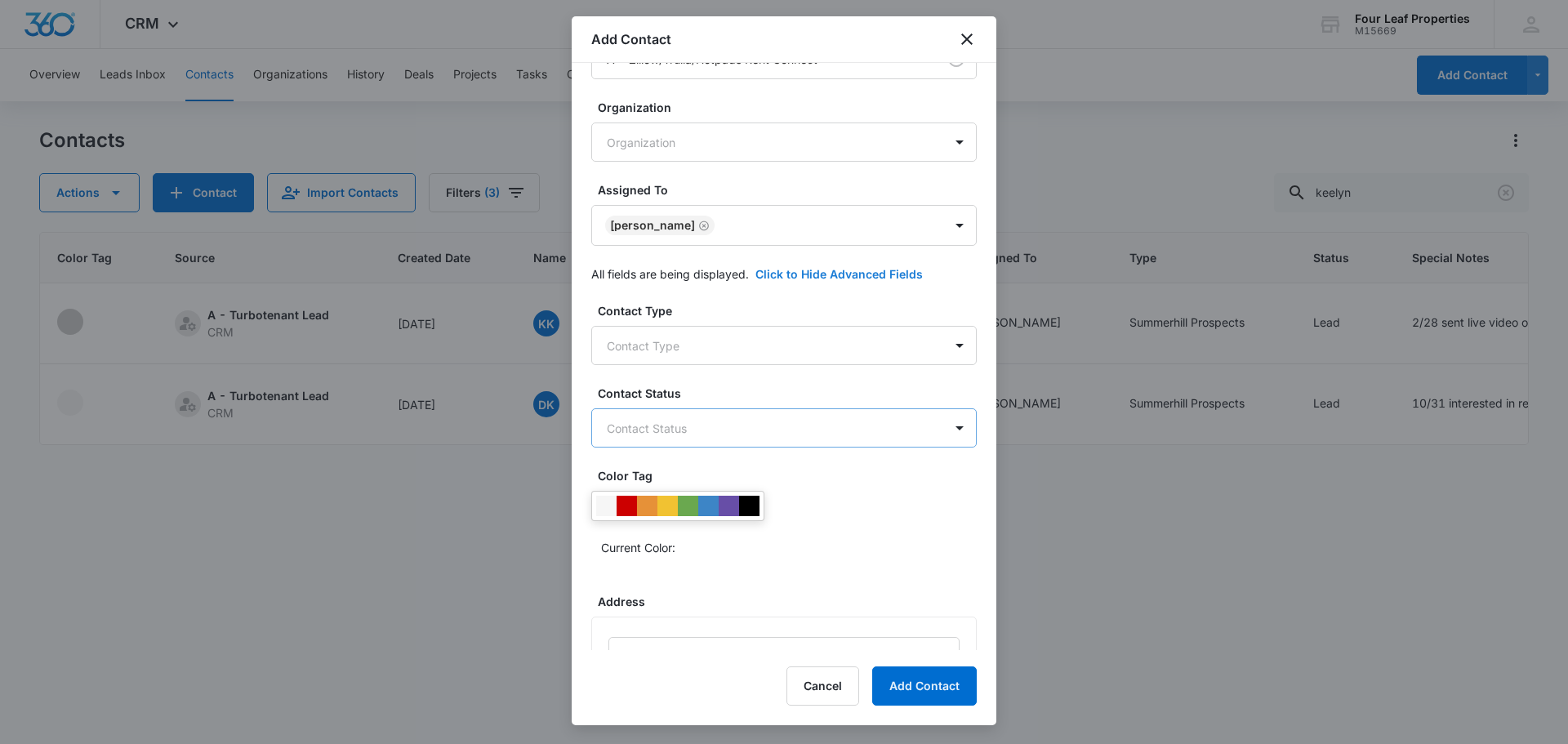
scroll to position [245, 0]
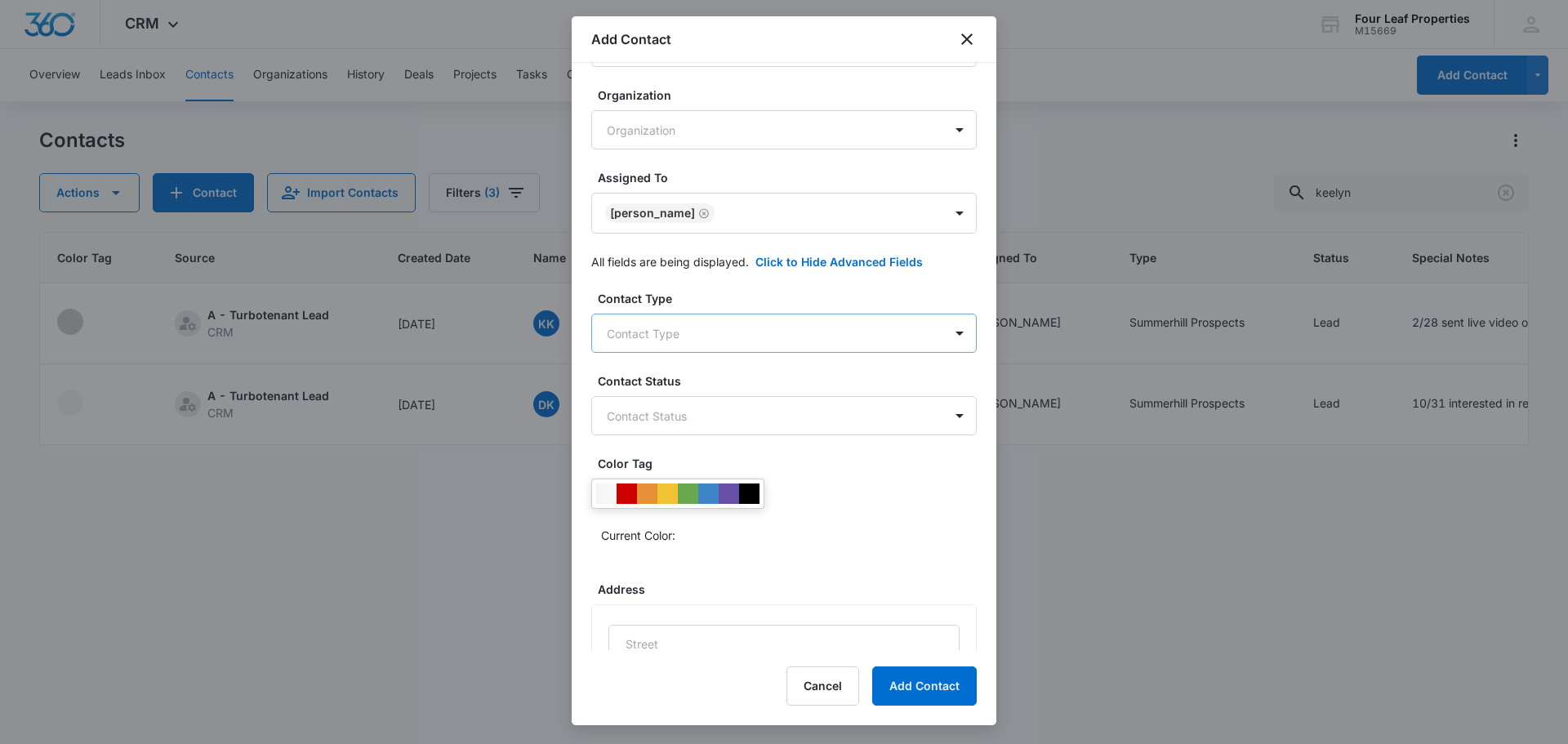
click at [733, 337] on body "CRM Apps Reputation Websites Forms CRM Email Social Shop Payments POS Content A…" at bounding box center [784, 372] width 1568 height 744
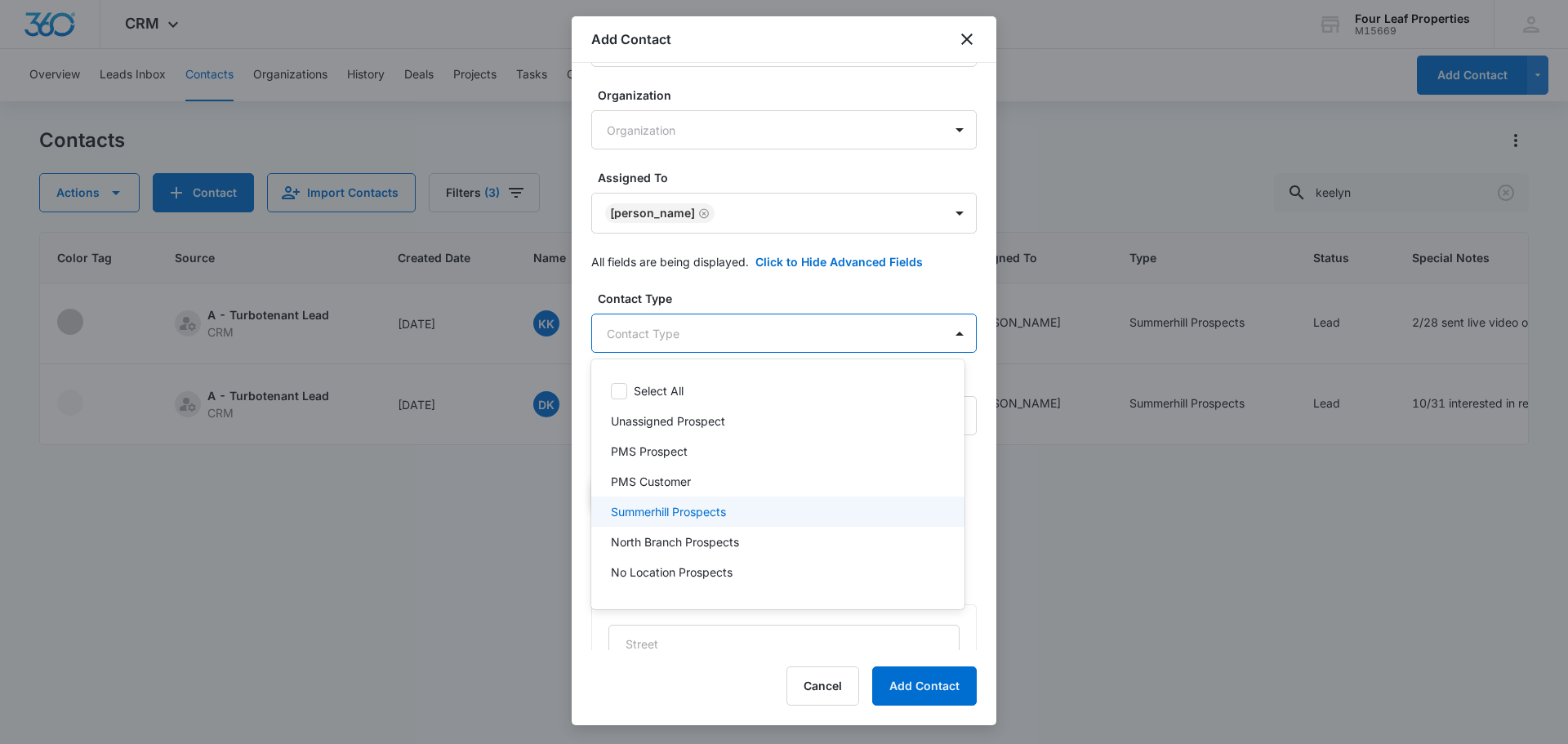
click at [726, 510] on p "Summerhill Prospects" at bounding box center [668, 511] width 115 height 17
click at [791, 337] on div at bounding box center [784, 372] width 1568 height 744
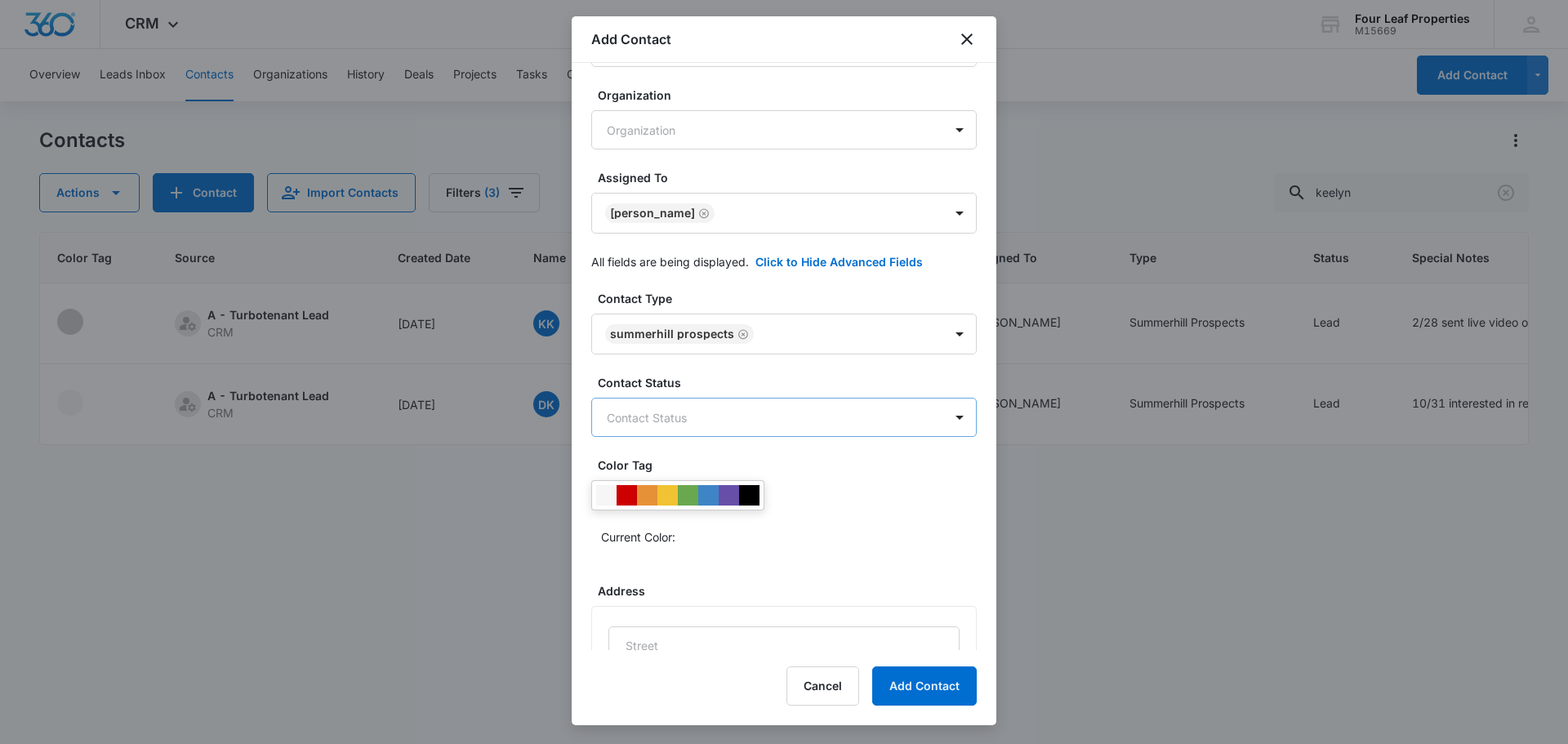
click at [771, 419] on body "CRM Apps Reputation Websites Forms CRM Email Social Shop Payments POS Content A…" at bounding box center [784, 372] width 1568 height 744
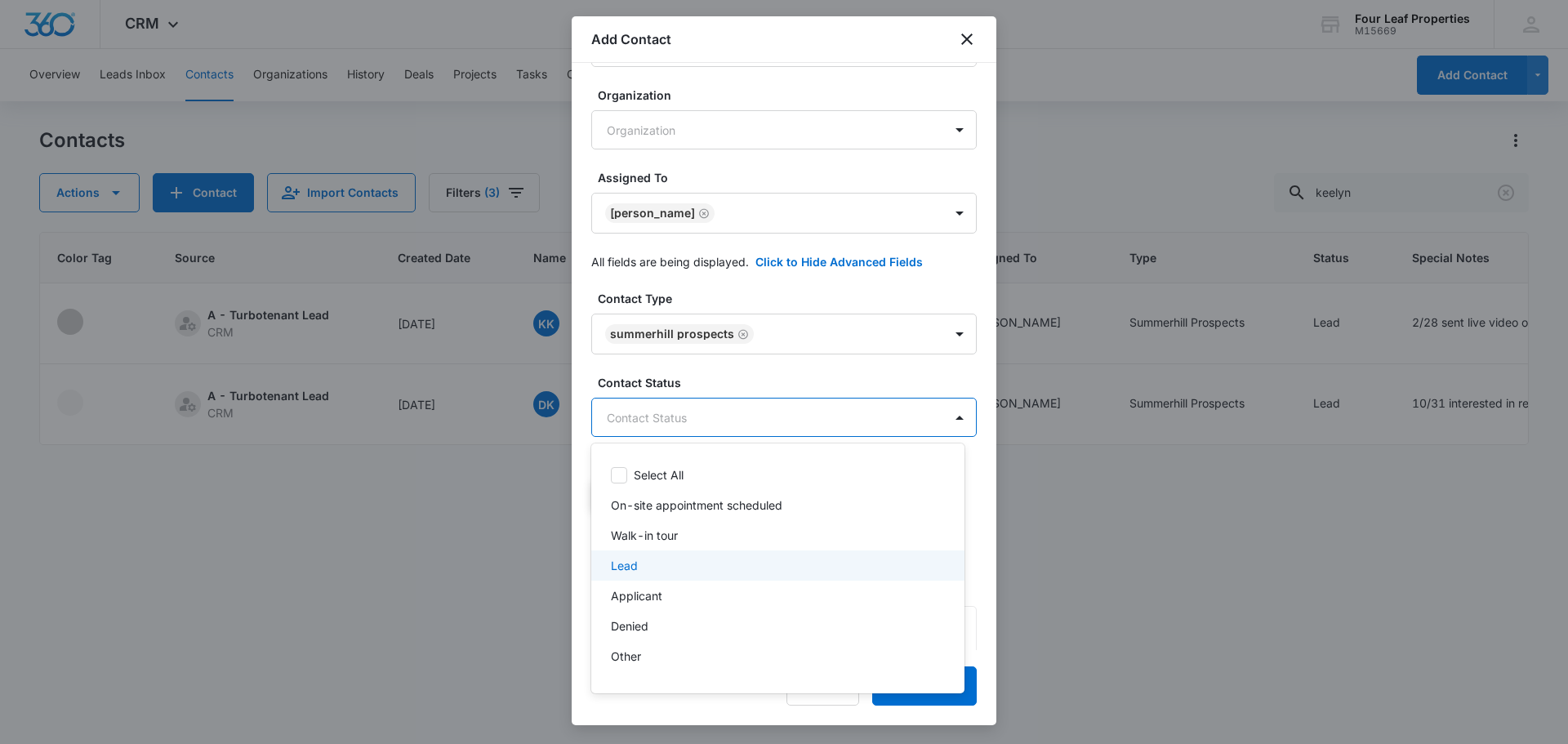
click at [752, 562] on div "Lead" at bounding box center [776, 566] width 331 height 17
click at [774, 406] on div at bounding box center [784, 372] width 1568 height 744
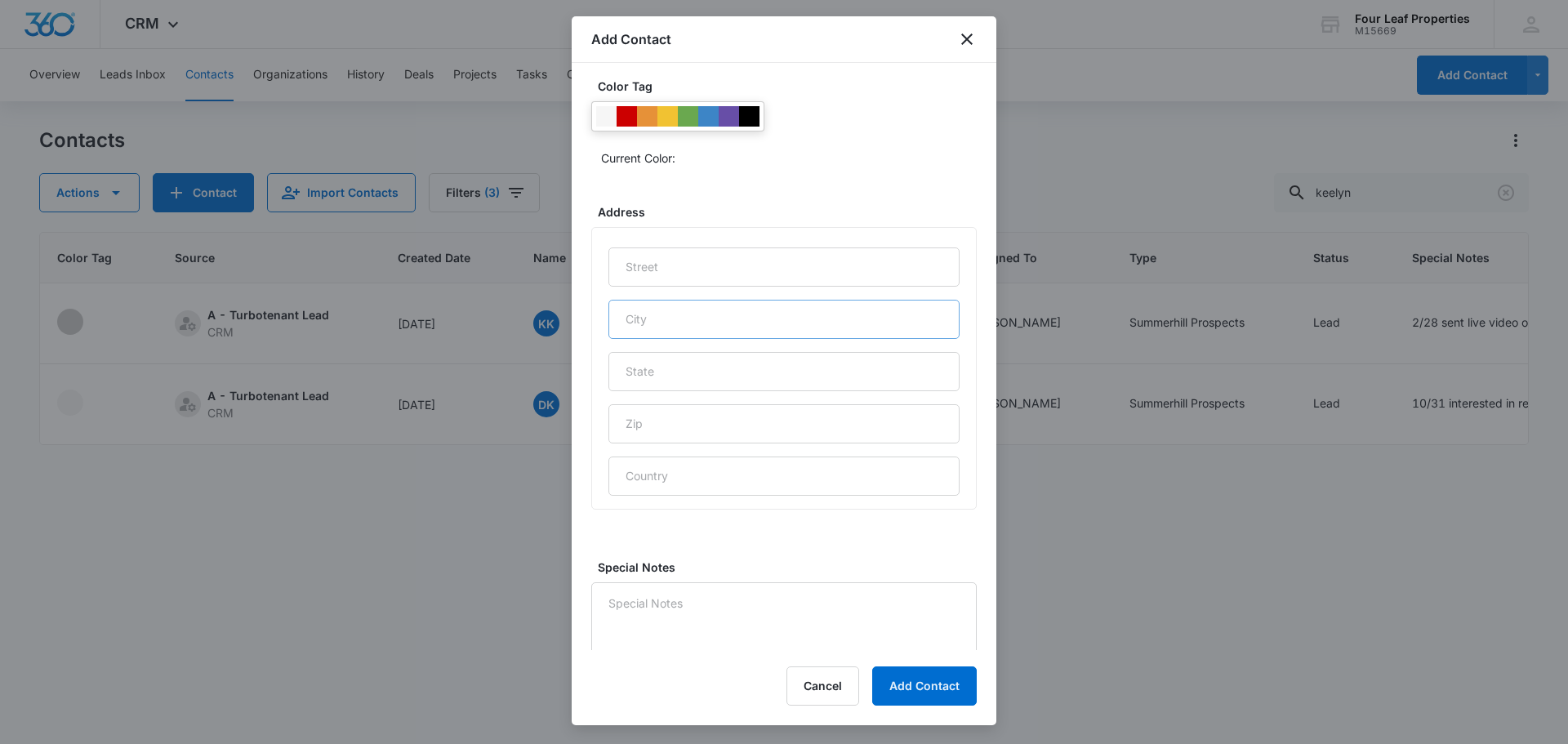
scroll to position [651, 0]
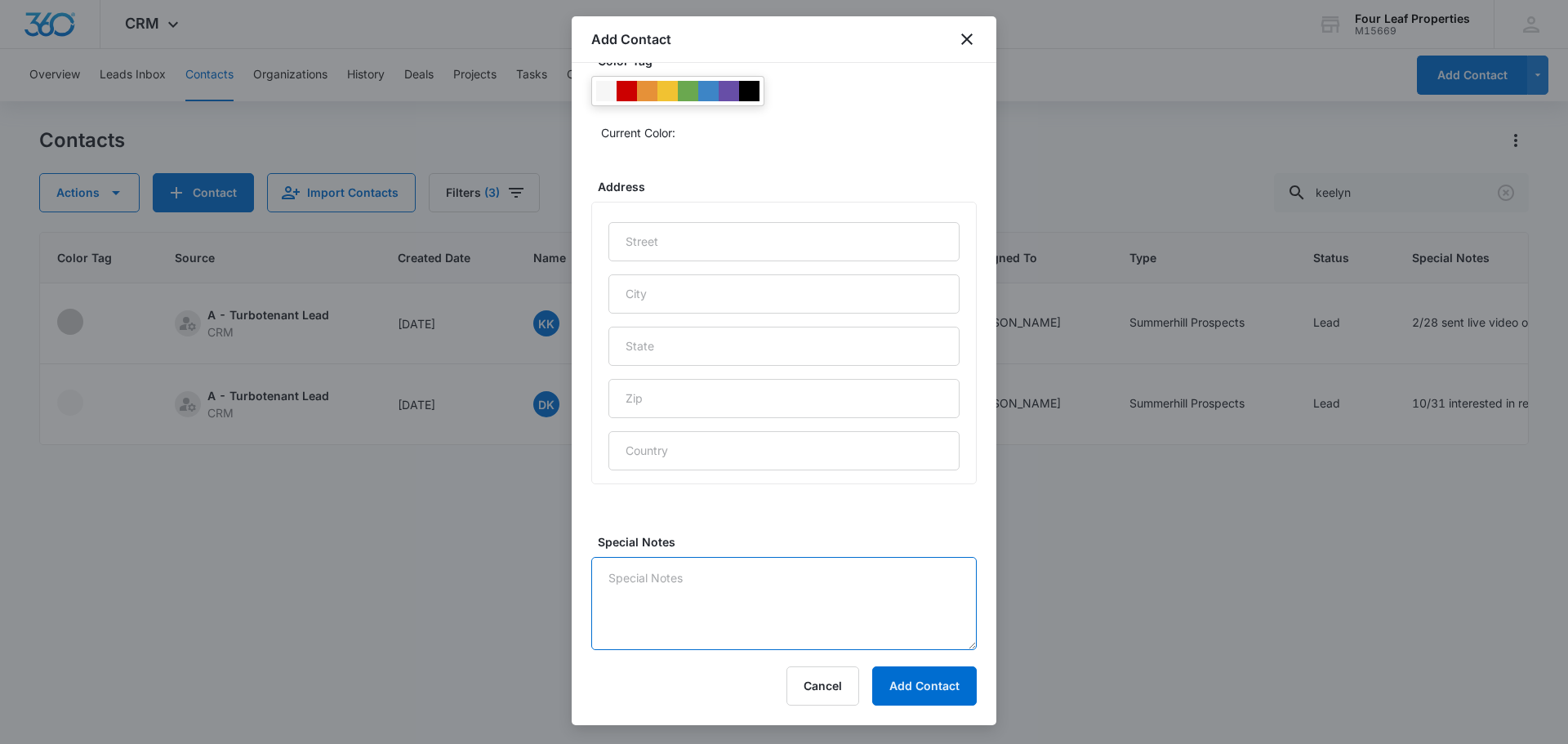
click at [744, 578] on textarea "Special Notes" at bounding box center [784, 604] width 386 height 93
click at [703, 561] on textarea "Special Notes" at bounding box center [784, 604] width 386 height 93
click at [701, 581] on textarea "Special Notes" at bounding box center [784, 604] width 386 height 93
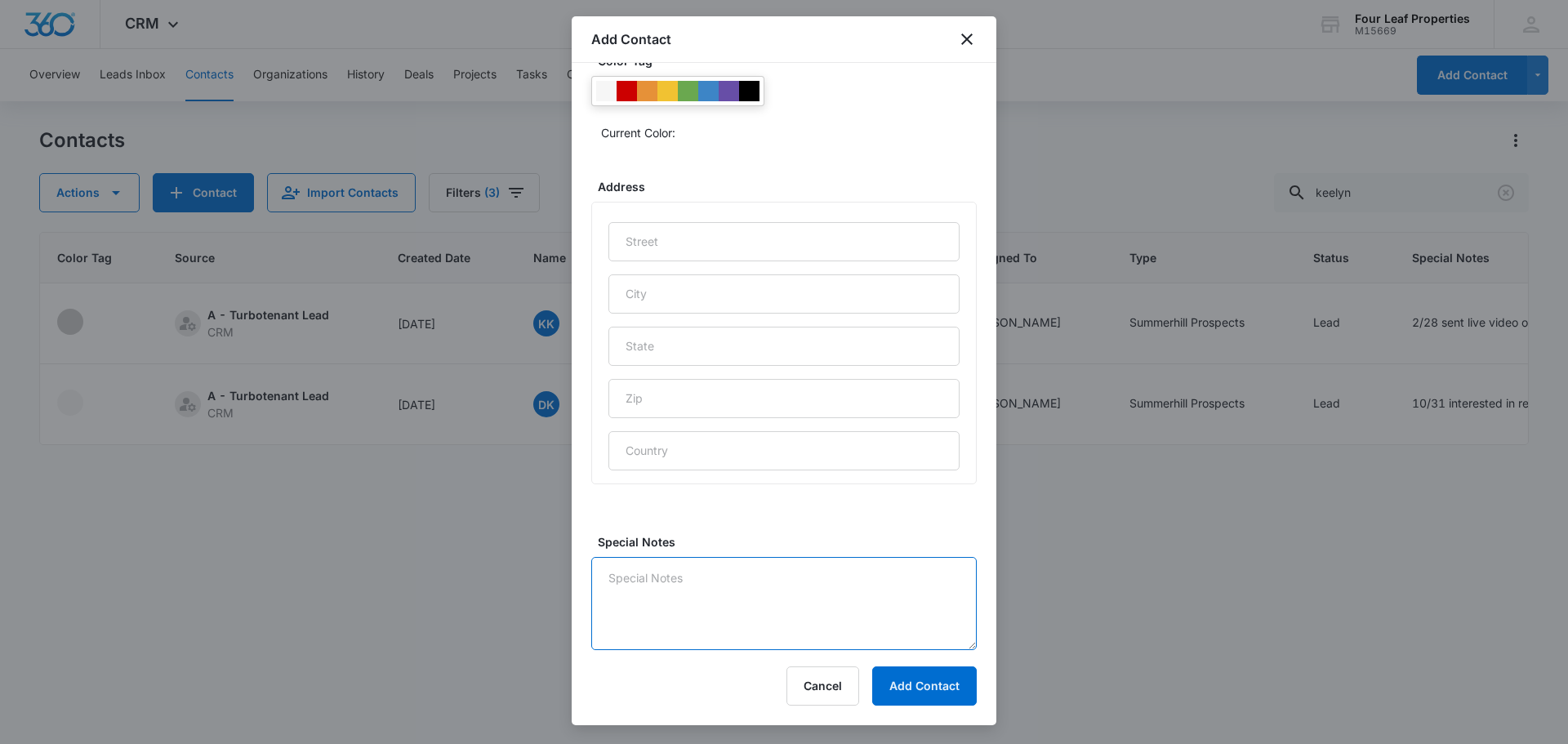
click at [701, 581] on textarea "Special Notes" at bounding box center [784, 604] width 386 height 93
click at [702, 582] on textarea "Special Notes" at bounding box center [784, 604] width 386 height 93
type textarea "1"
type textarea "7"
drag, startPoint x: 605, startPoint y: 577, endPoint x: 628, endPoint y: 591, distance: 26.9
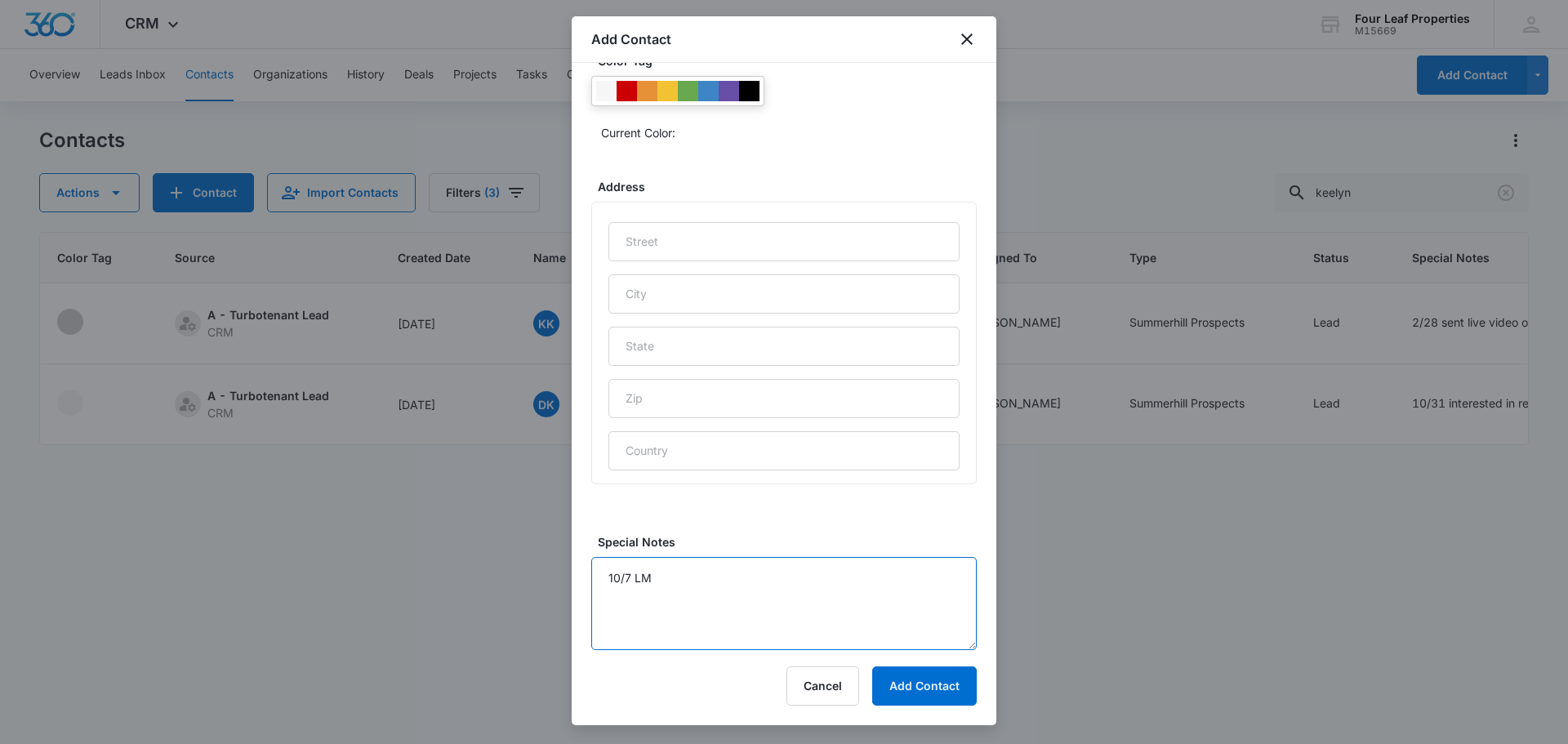
click at [605, 580] on textarea "10/7 LM" at bounding box center [784, 604] width 386 height 93
type textarea "10/8 LM 10/7 LM"
click at [941, 689] on button "Add Contact" at bounding box center [924, 685] width 105 height 39
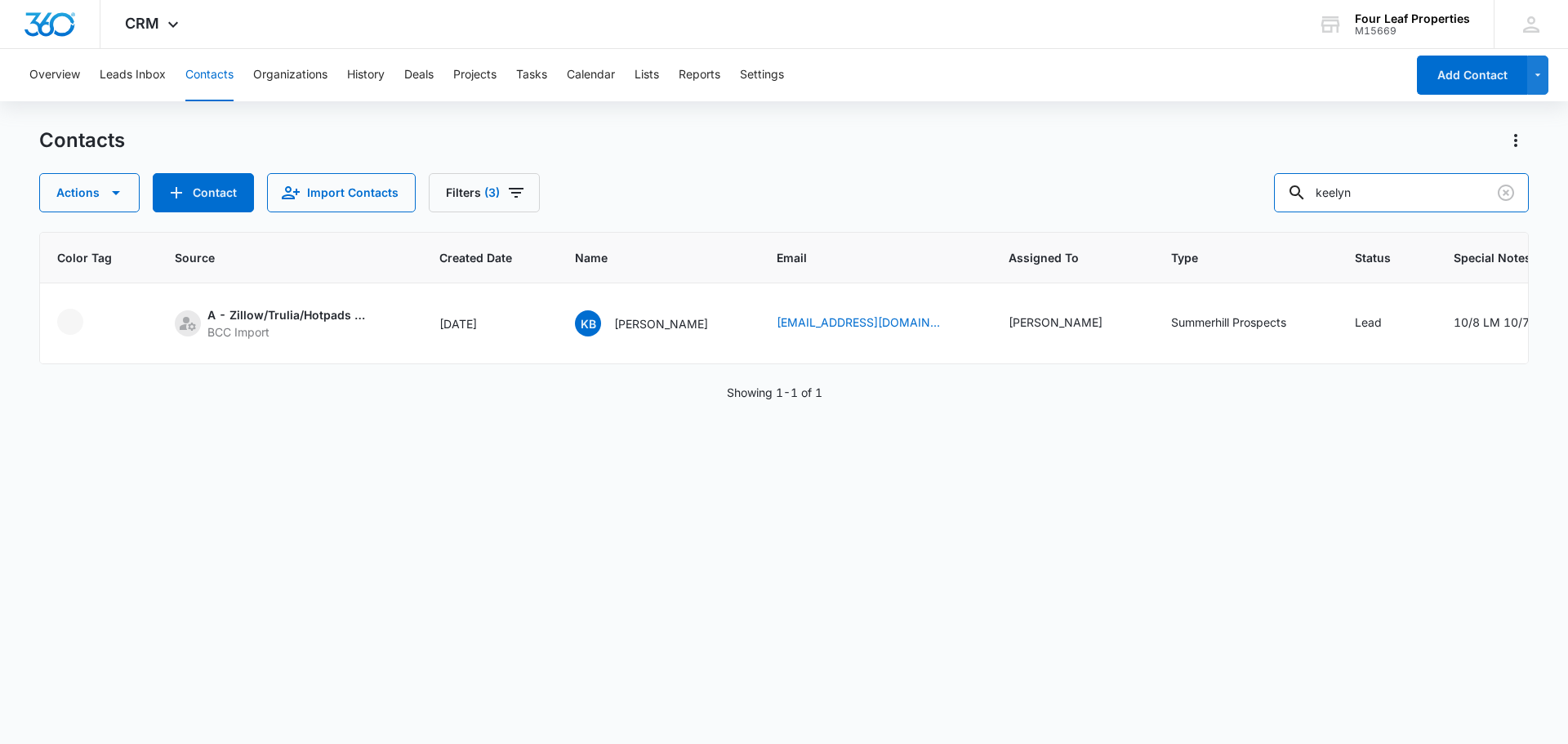
drag, startPoint x: 1417, startPoint y: 202, endPoint x: 955, endPoint y: 200, distance: 462.0
click at [982, 202] on div "Actions Contact Import Contacts Filters (3) keelyn" at bounding box center [784, 192] width 1490 height 39
